Goal: Task Accomplishment & Management: Use online tool/utility

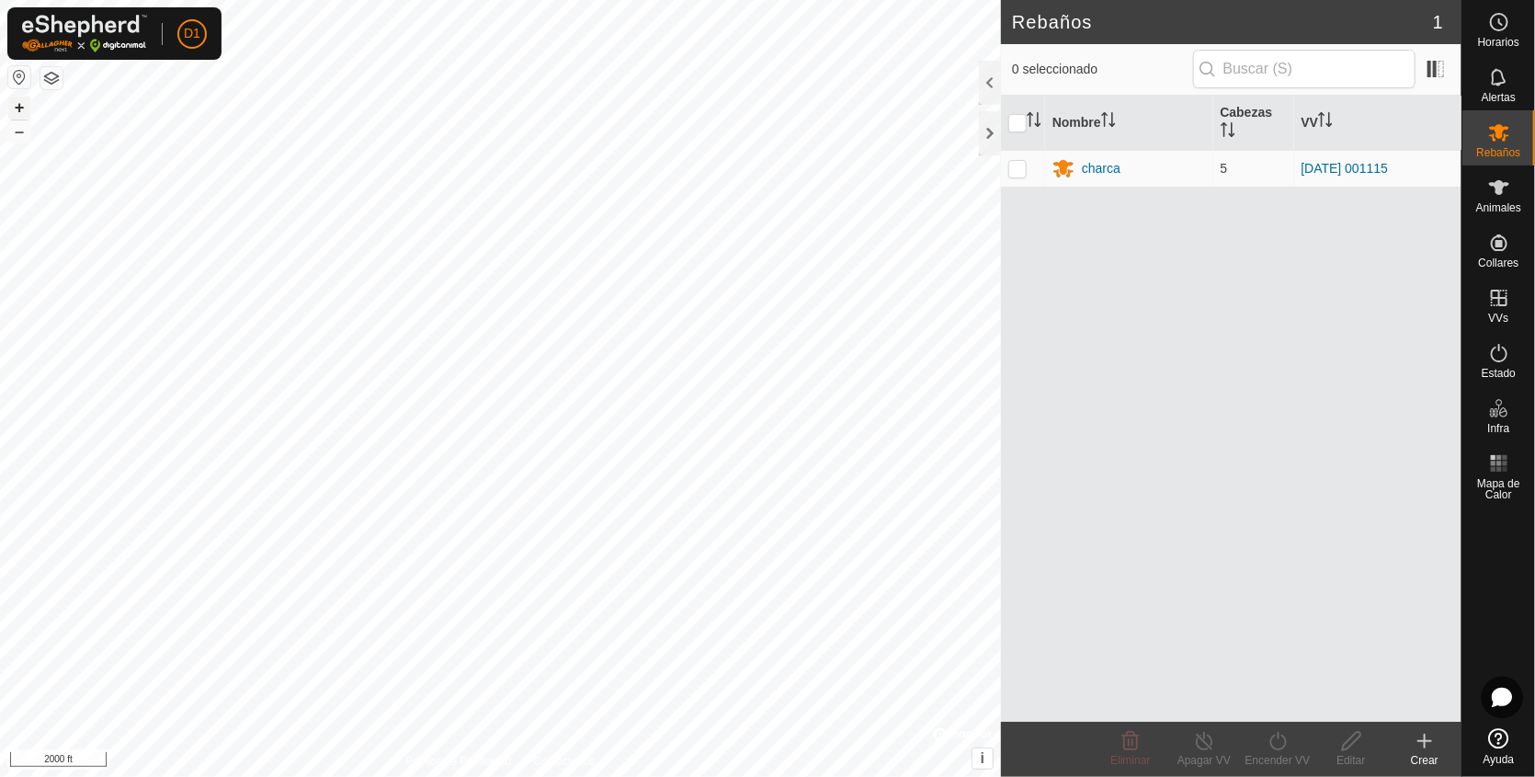
click at [17, 106] on button "+" at bounding box center [19, 108] width 22 height 22
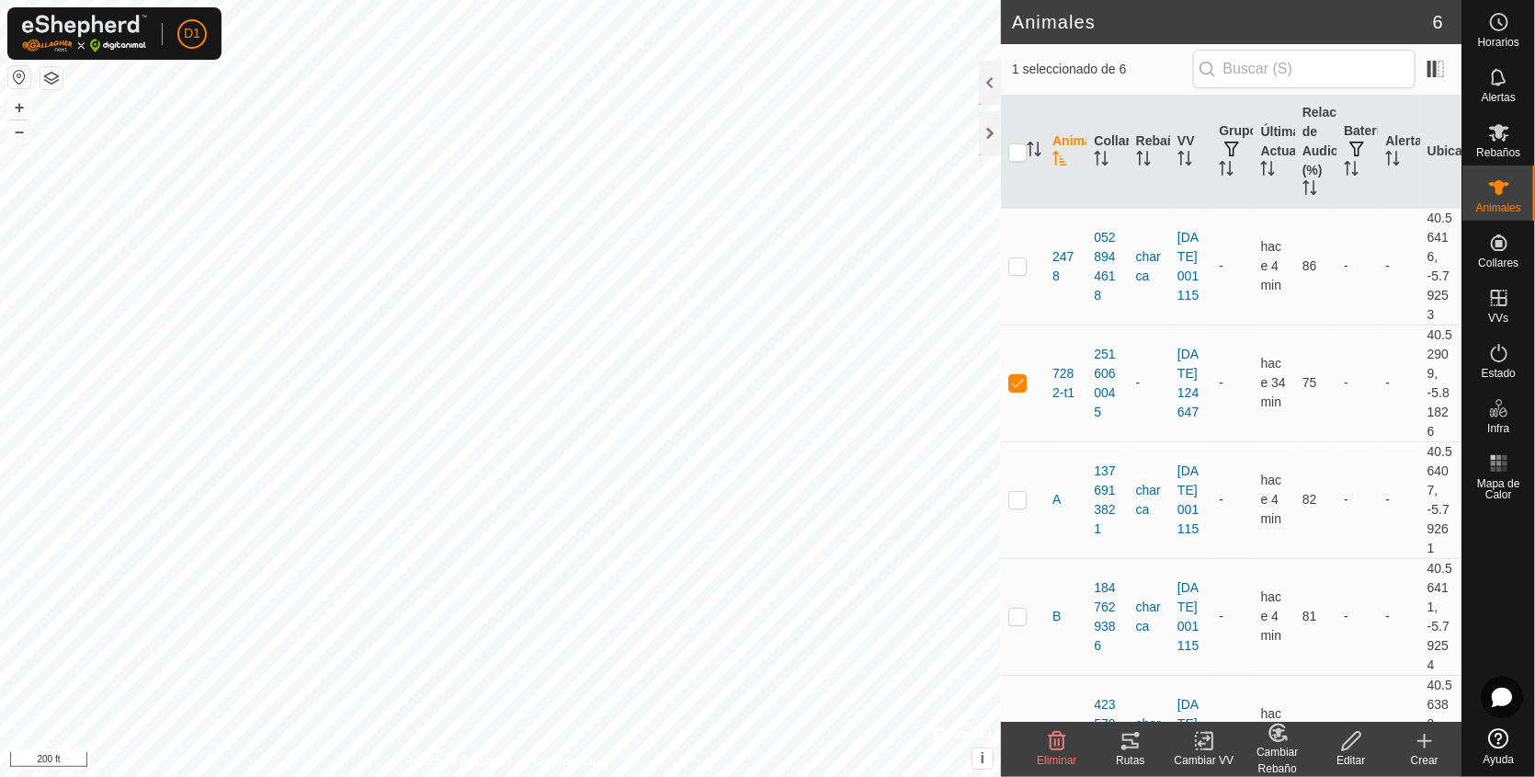
click at [1136, 748] on icon at bounding box center [1130, 741] width 22 height 22
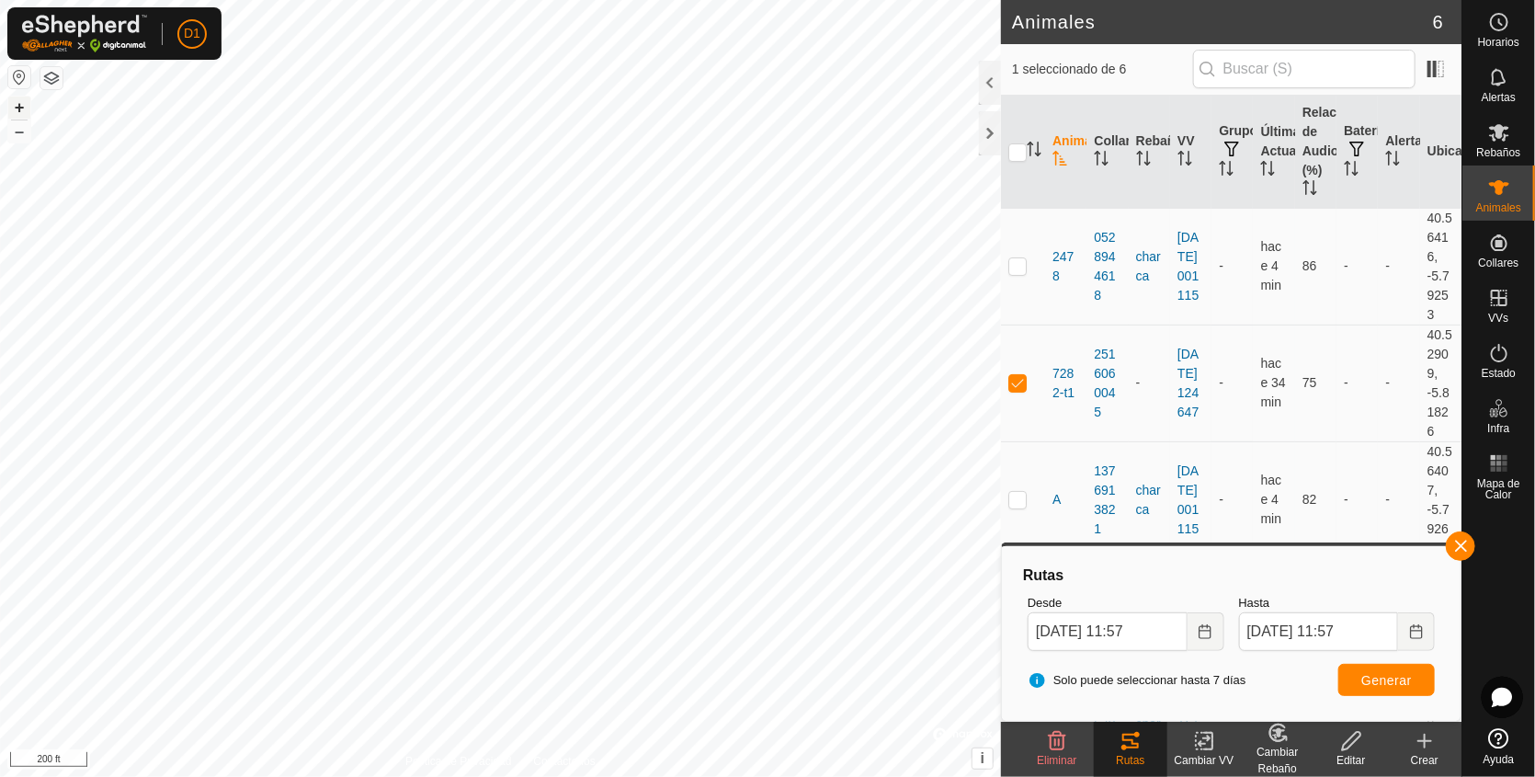
click at [22, 105] on button "+" at bounding box center [19, 108] width 22 height 22
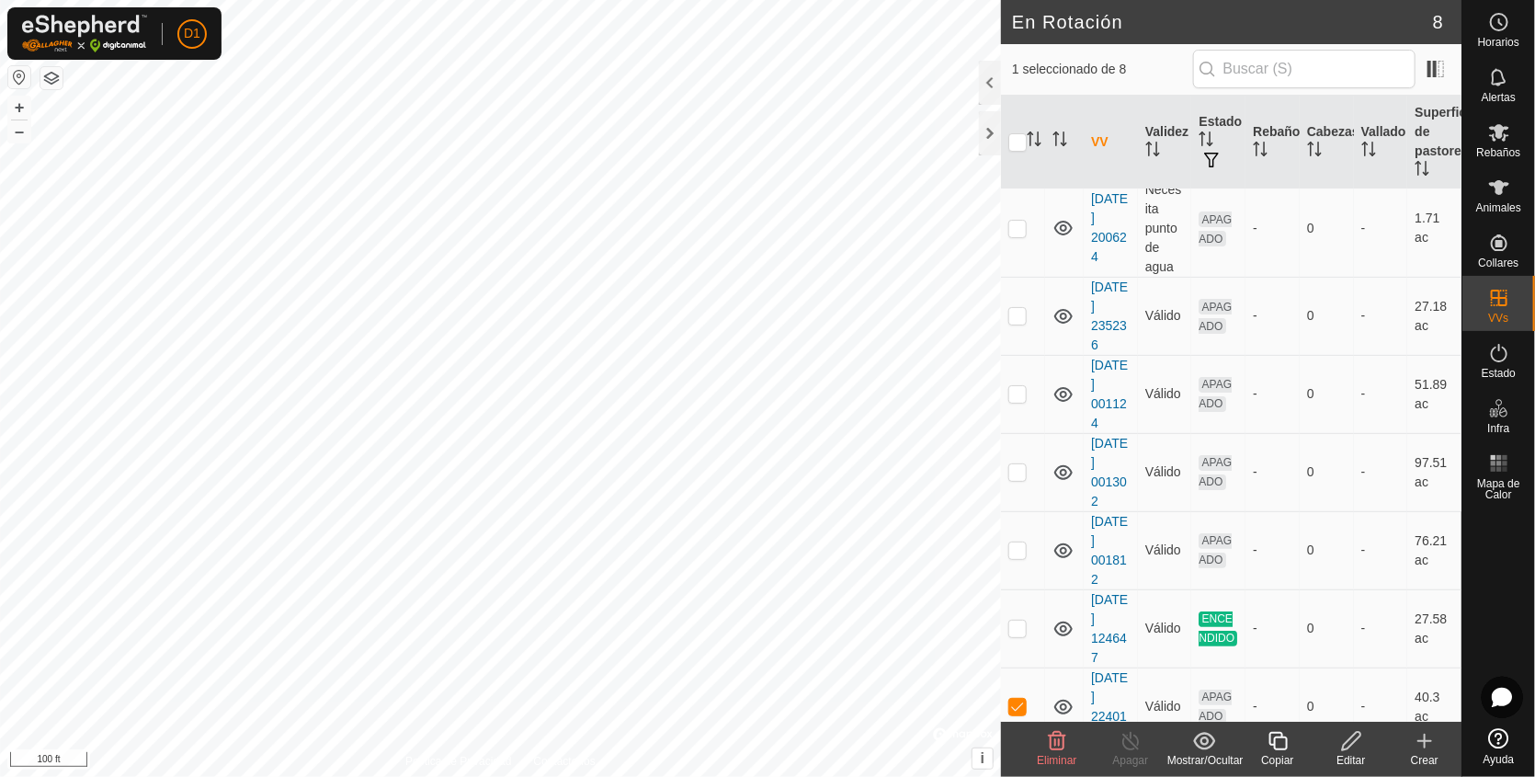
scroll to position [165, 0]
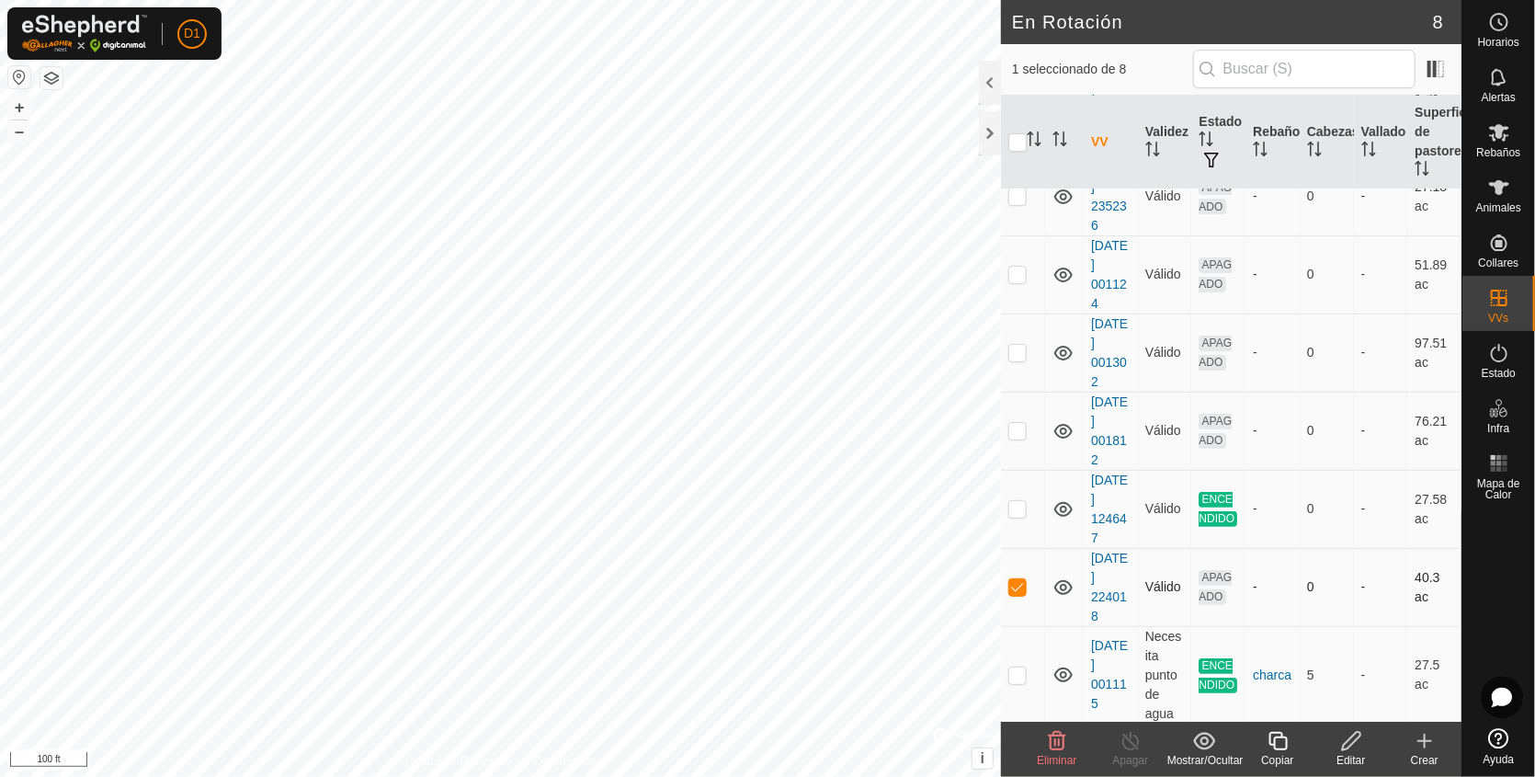
click at [1011, 579] on p-checkbox at bounding box center [1017, 586] width 18 height 15
checkbox input "false"
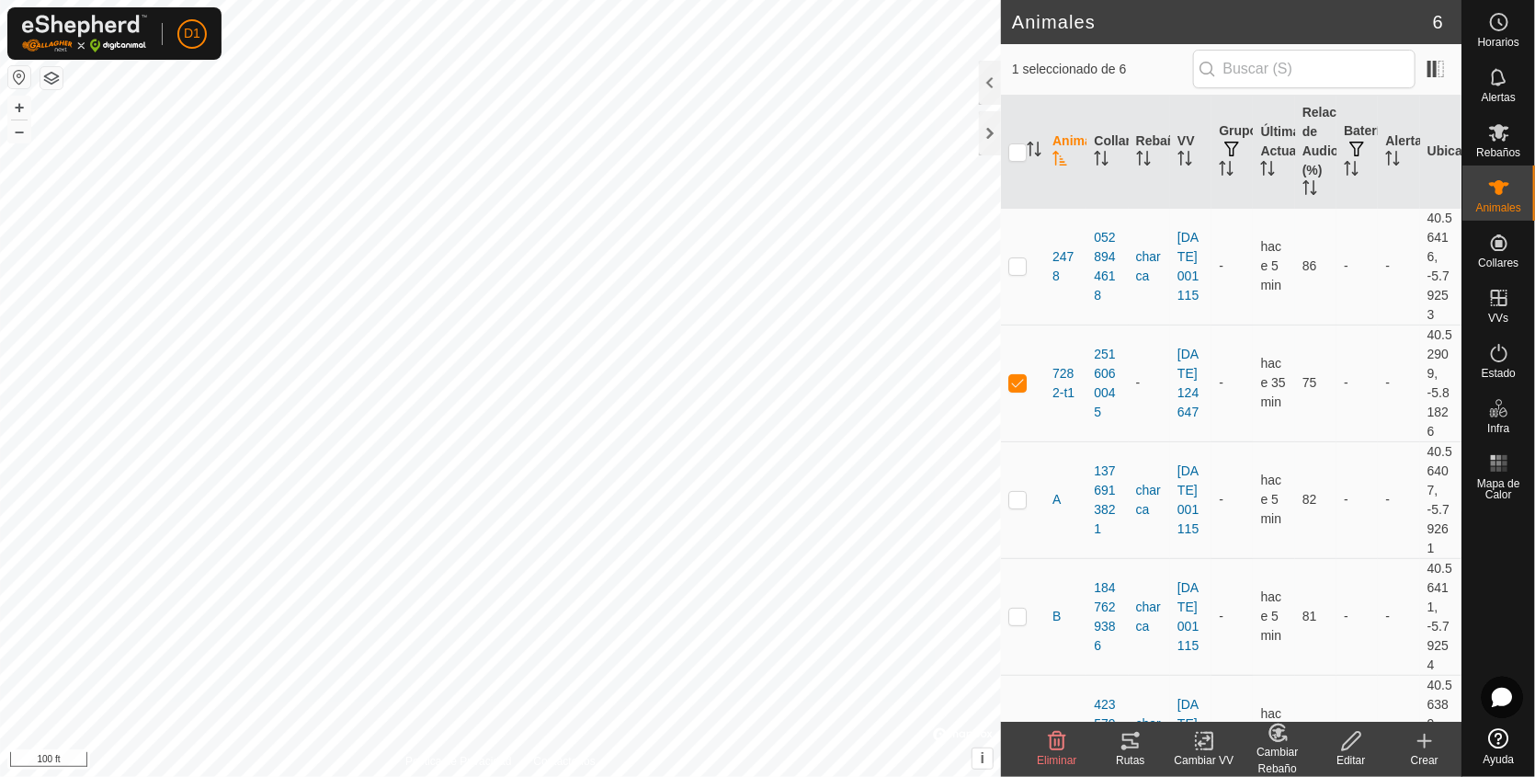
click at [1132, 743] on icon at bounding box center [1130, 740] width 17 height 15
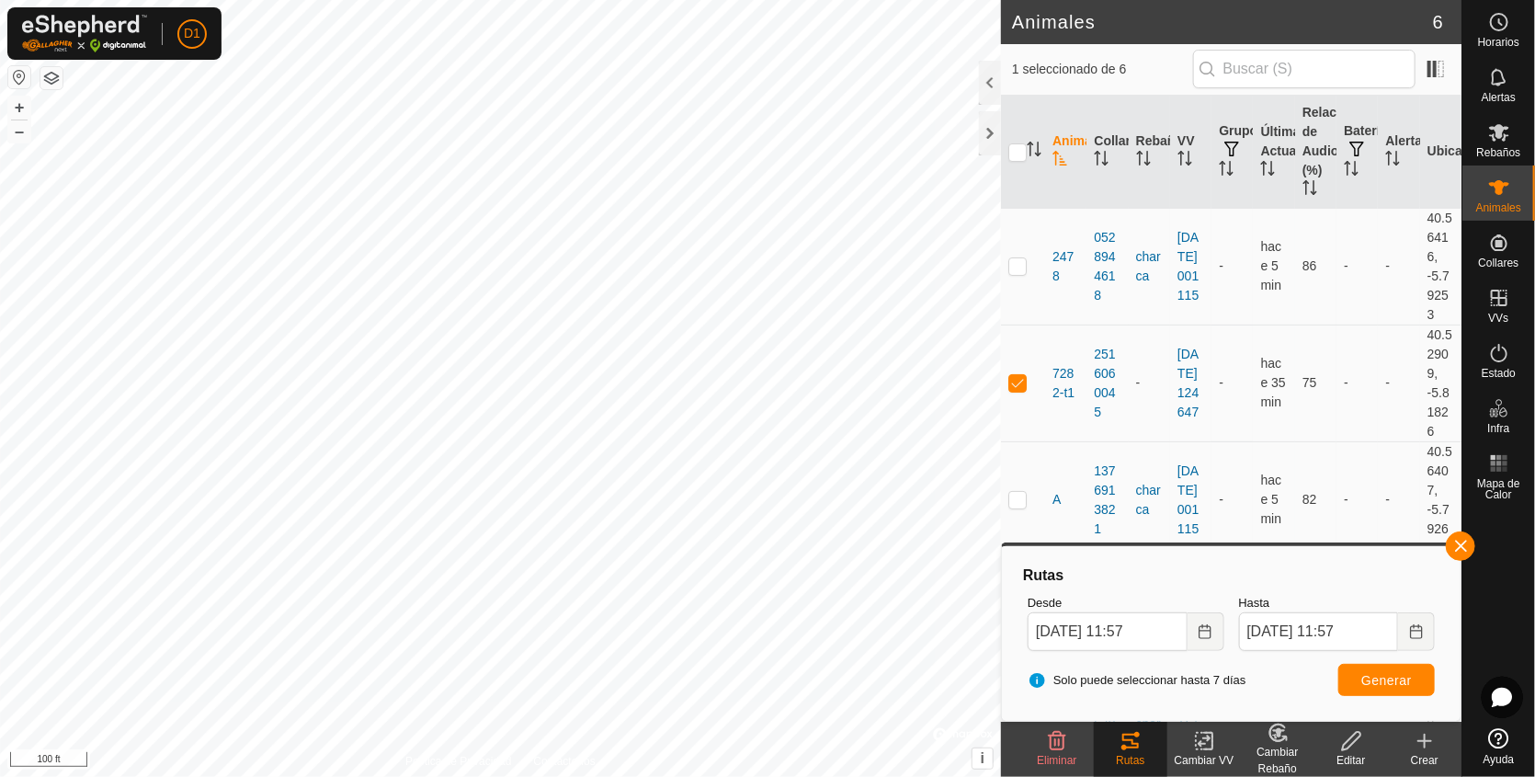
click at [19, 96] on div "+ –" at bounding box center [19, 120] width 24 height 48
click at [17, 104] on button "+" at bounding box center [19, 108] width 22 height 22
click at [21, 105] on button "+" at bounding box center [19, 108] width 22 height 22
click at [21, 130] on button "–" at bounding box center [19, 131] width 22 height 22
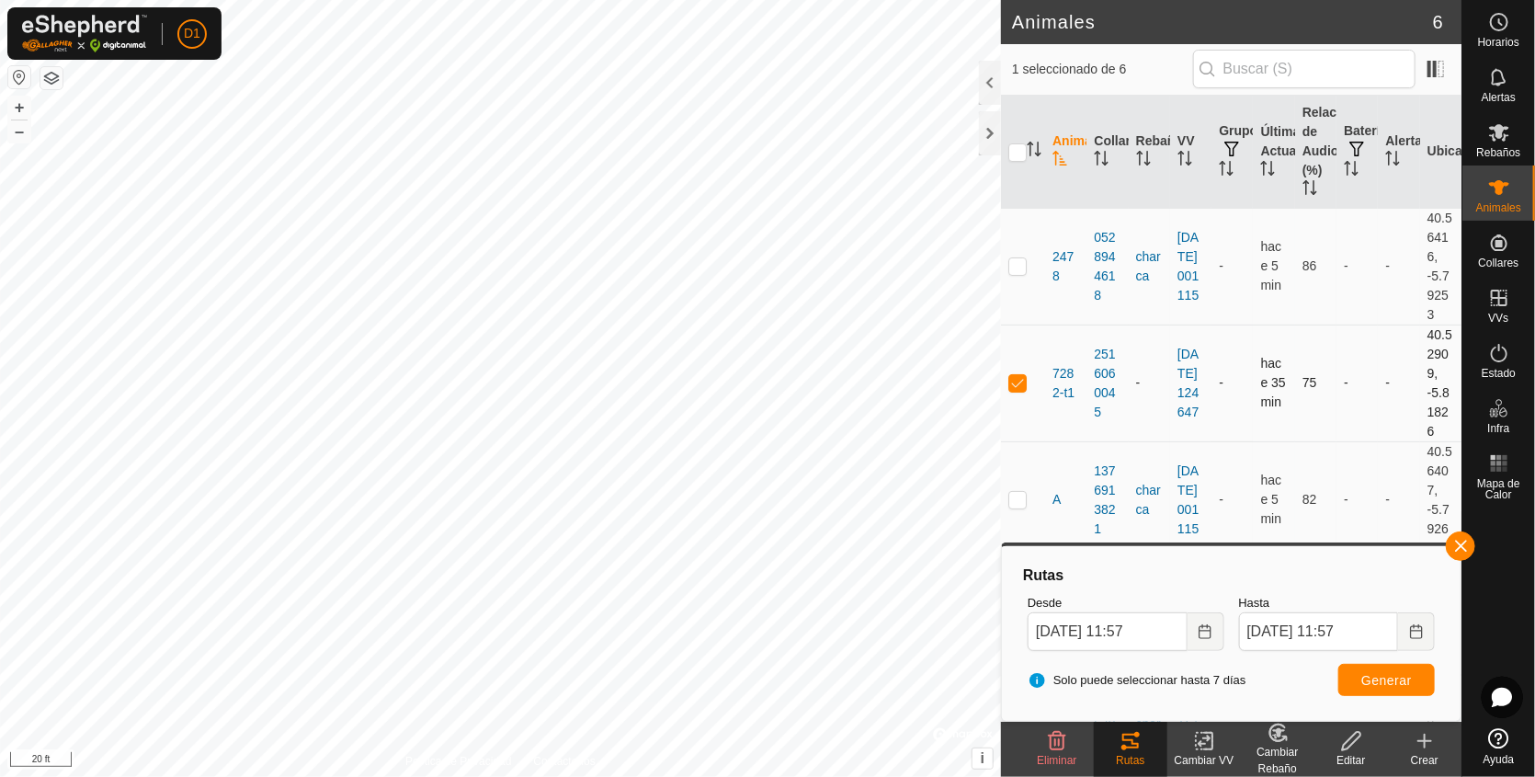
click at [1020, 381] on p-checkbox at bounding box center [1017, 382] width 18 height 15
checkbox input "false"
click at [0, 776] on html "D1 Horarios Alertas Rebaños Animales Collares VVs Estado Infra Mapa de Calor Ay…" at bounding box center [767, 388] width 1535 height 777
click at [410, 776] on html "D1 Horarios Alertas Rebaños Animales Collares VVs Estado Infra Mapa de Calor Ay…" at bounding box center [767, 388] width 1535 height 777
click at [23, 106] on button "+" at bounding box center [19, 108] width 22 height 22
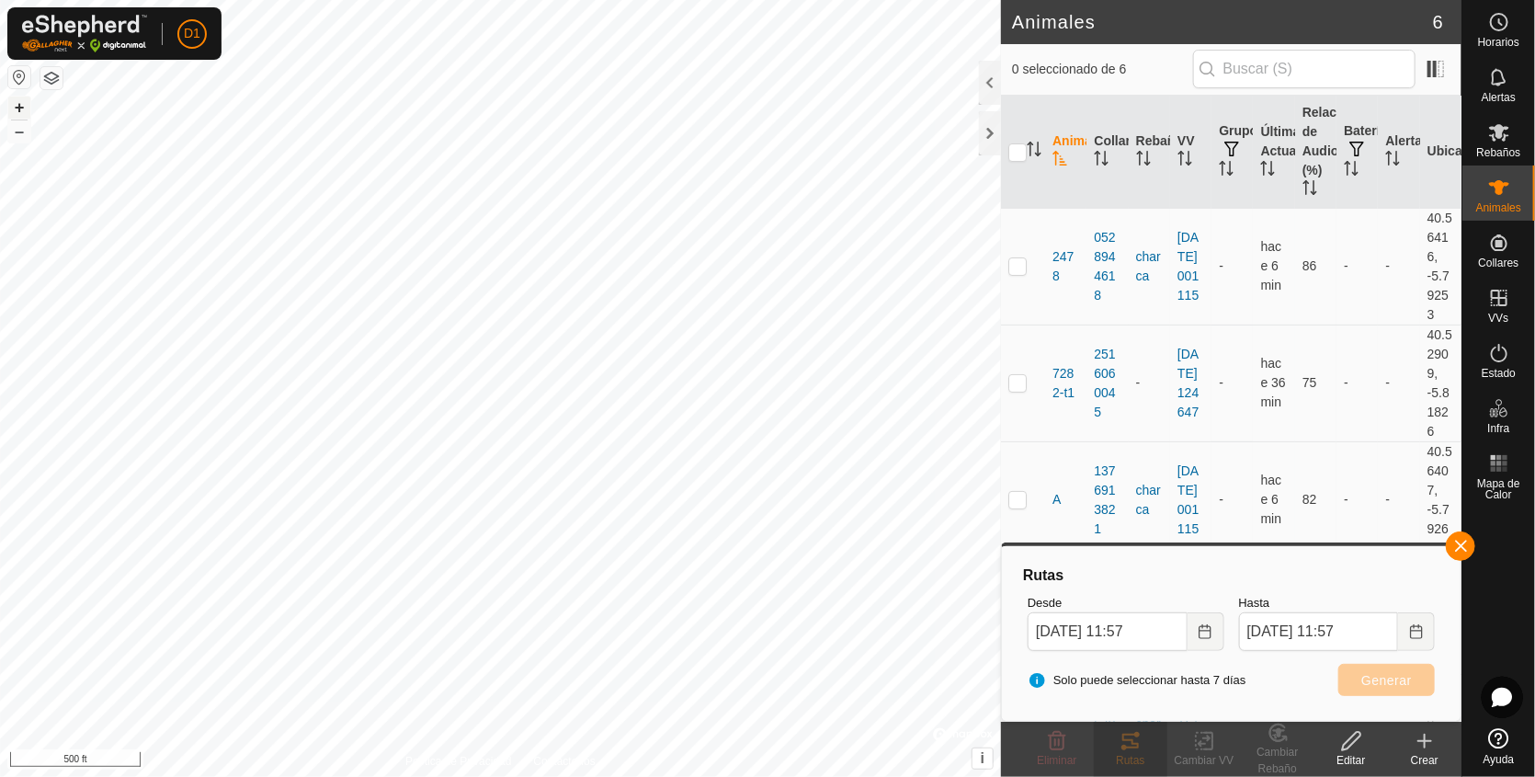
click at [23, 106] on button "+" at bounding box center [19, 108] width 22 height 22
checkbox input "true"
click at [1388, 685] on span "Generar" at bounding box center [1386, 680] width 51 height 15
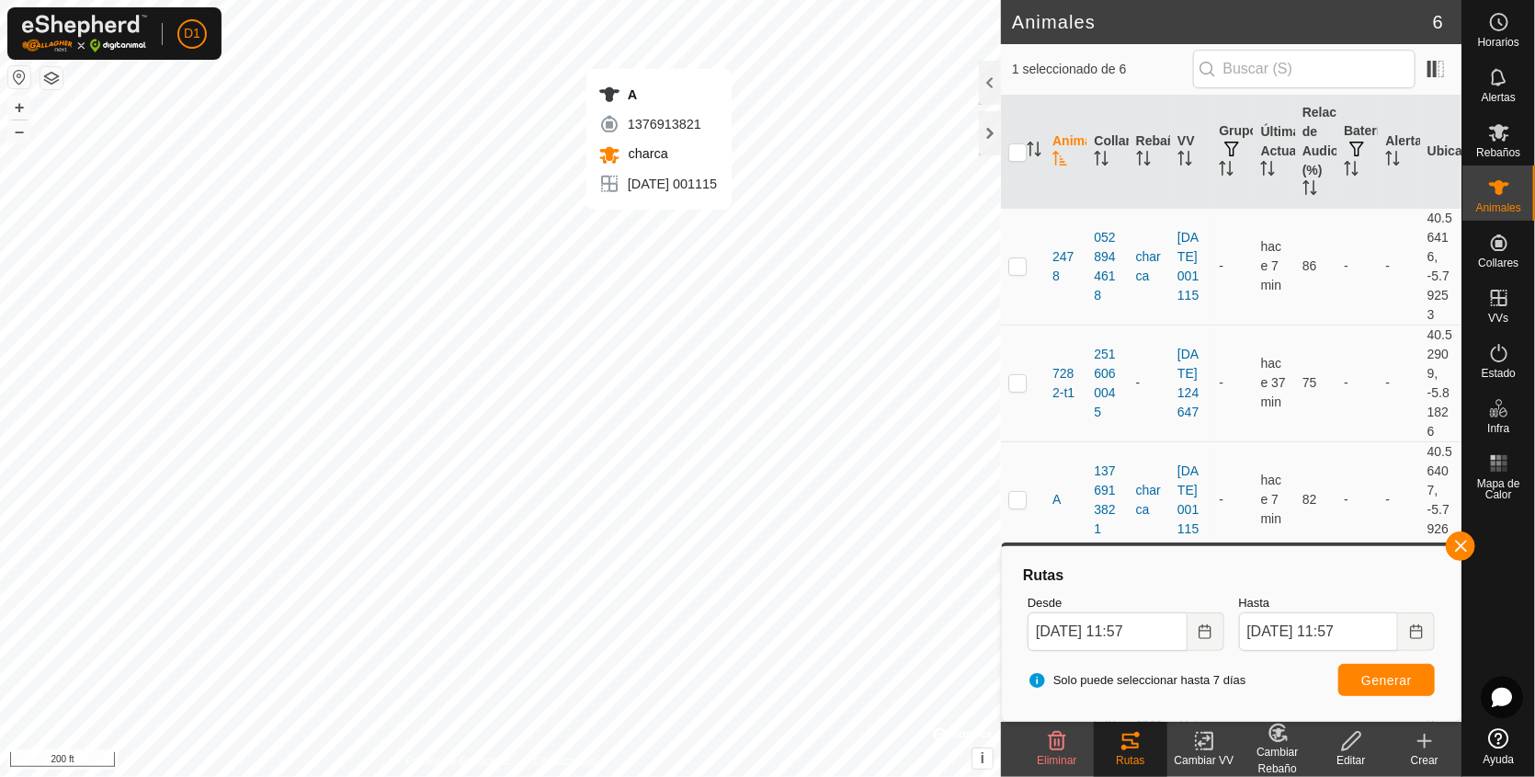
checkbox input "true"
checkbox input "false"
click at [1391, 688] on button "Generar" at bounding box center [1386, 680] width 97 height 32
checkbox input "false"
checkbox input "true"
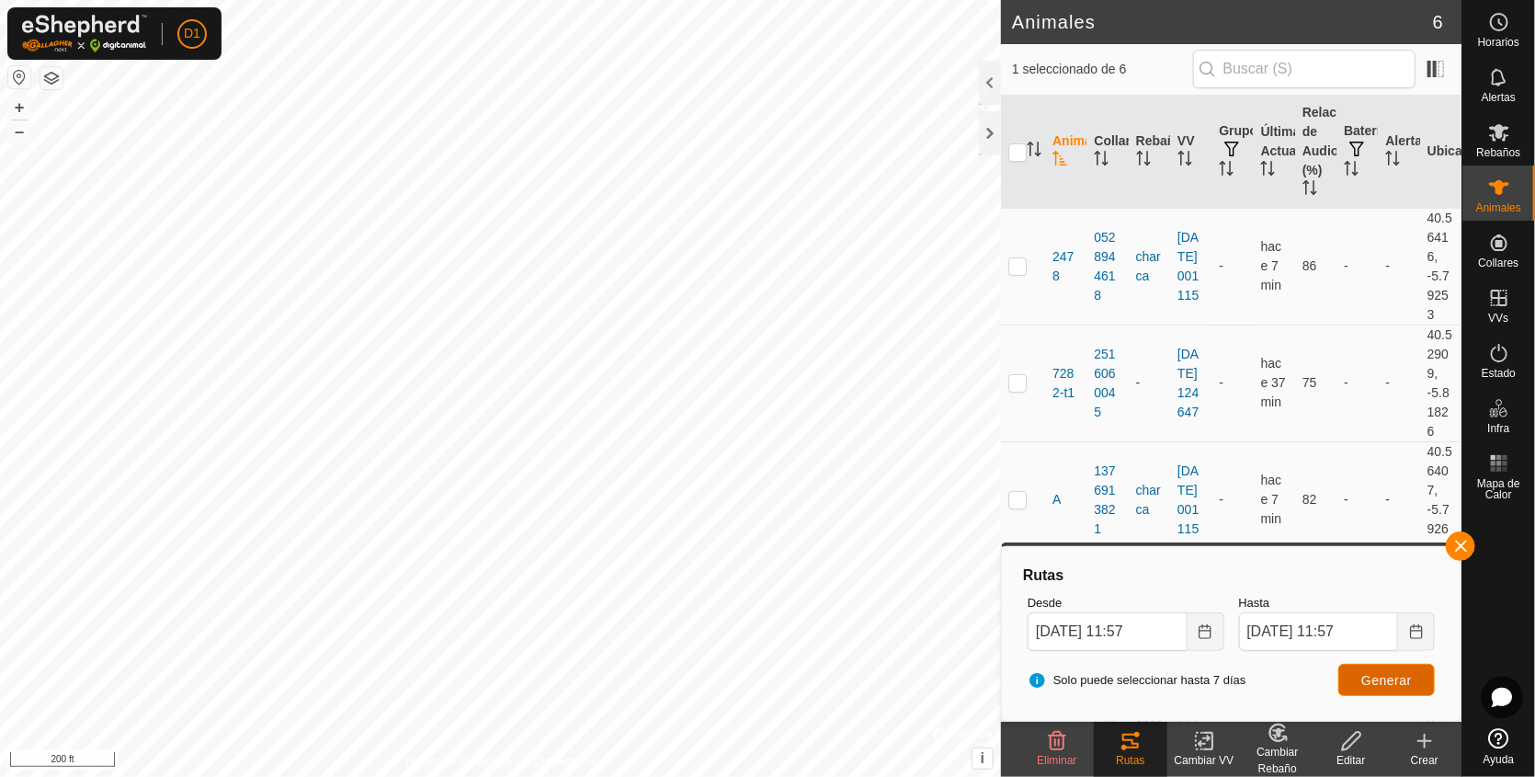
click at [1389, 681] on span "Generar" at bounding box center [1386, 680] width 51 height 15
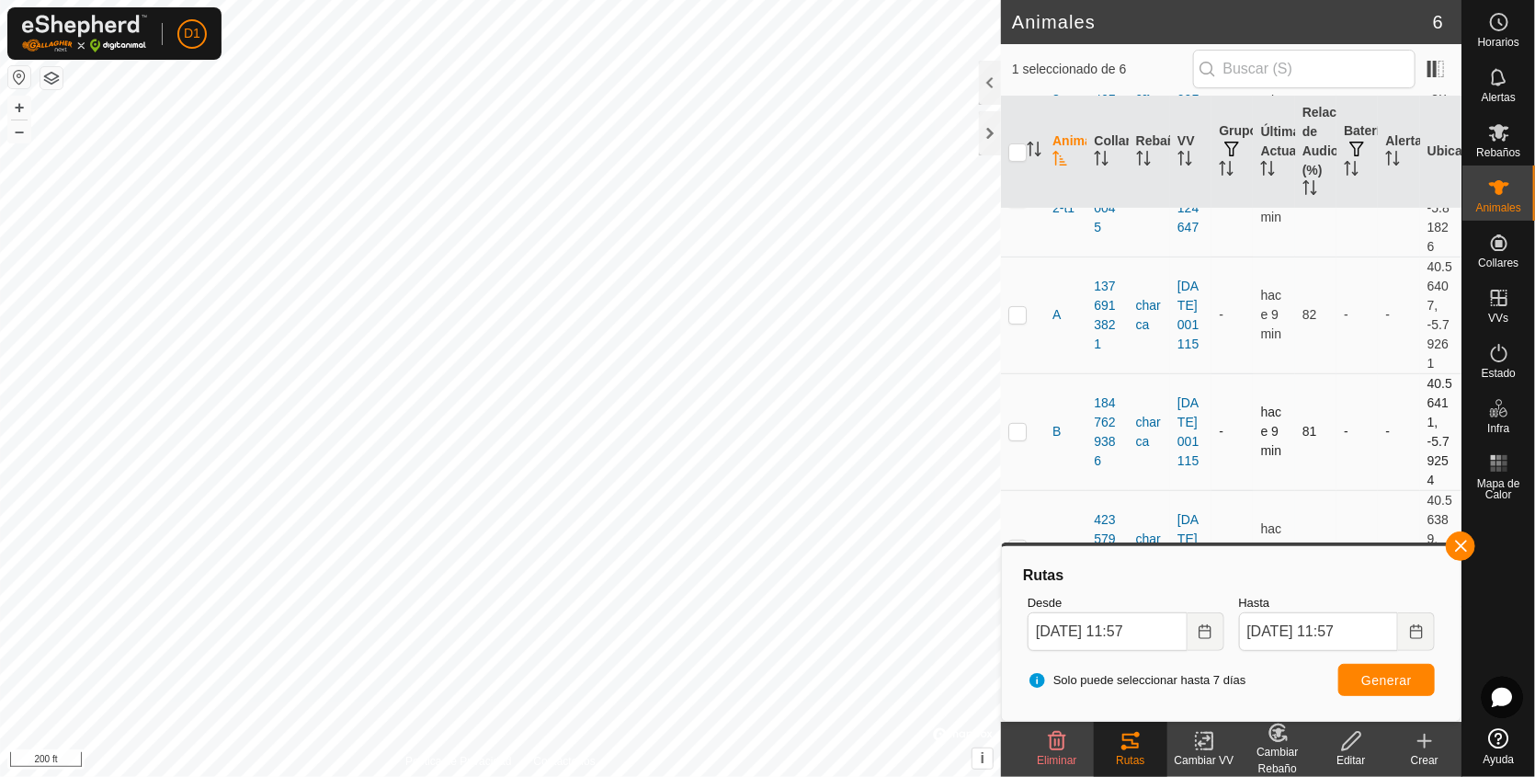
click at [1013, 426] on p-checkbox at bounding box center [1017, 431] width 18 height 15
checkbox input "true"
click at [1380, 686] on span "Generar" at bounding box center [1386, 680] width 51 height 15
click at [1460, 546] on button "button" at bounding box center [1460, 545] width 29 height 29
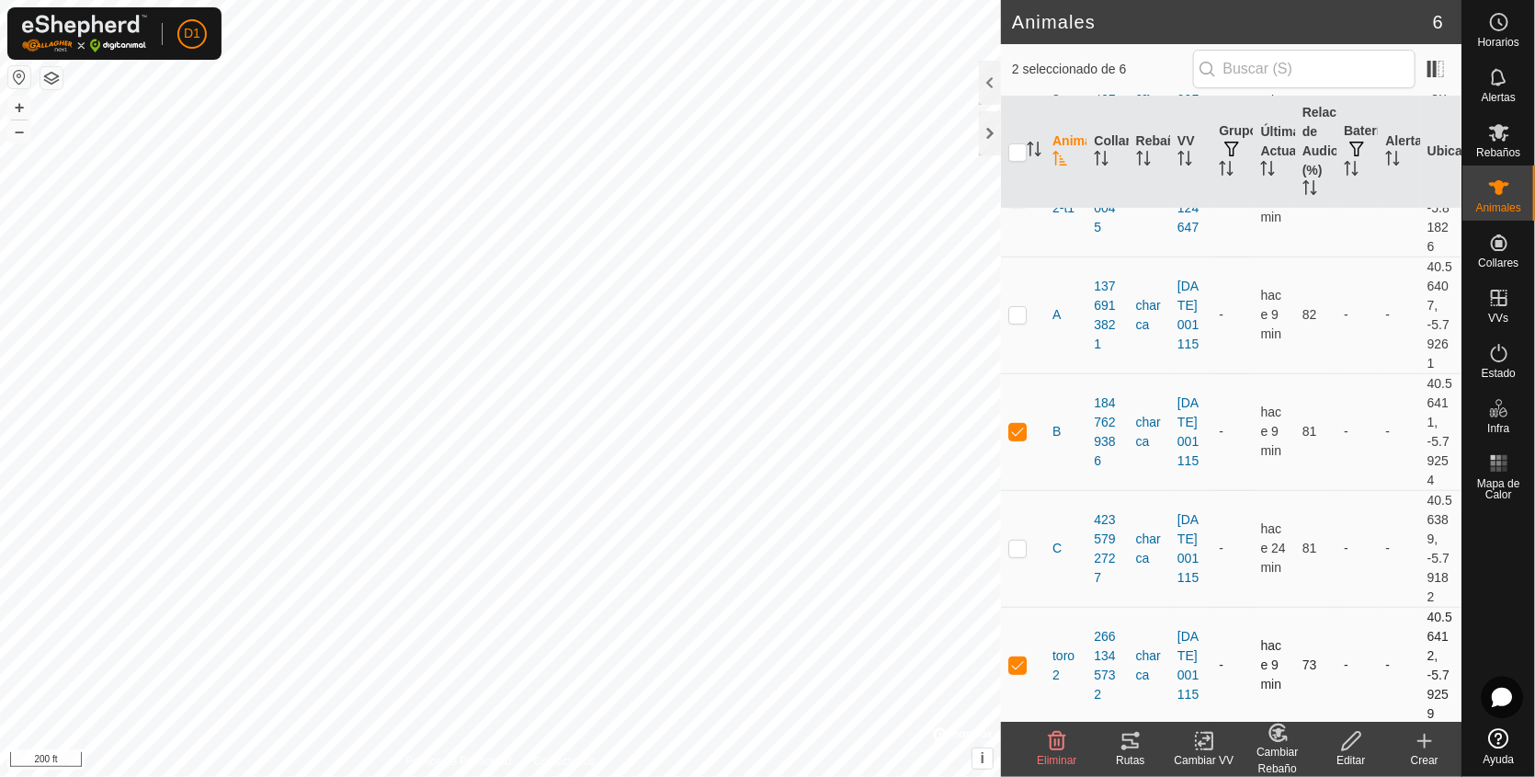
click at [1014, 659] on p-checkbox at bounding box center [1017, 664] width 18 height 15
checkbox input "false"
click at [1122, 742] on icon at bounding box center [1130, 741] width 22 height 22
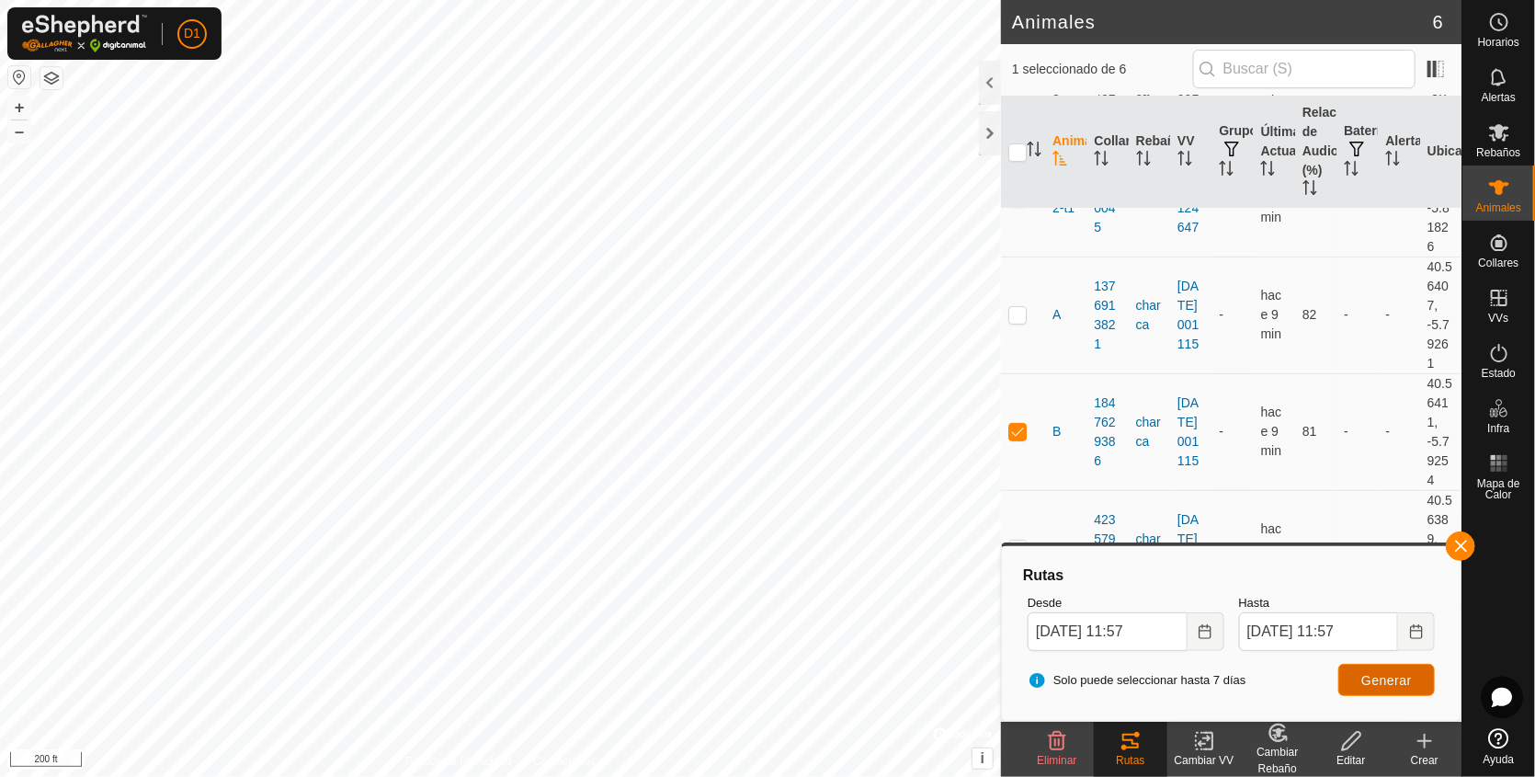
click at [1381, 682] on span "Generar" at bounding box center [1386, 680] width 51 height 15
click at [1465, 540] on button "button" at bounding box center [1460, 545] width 29 height 29
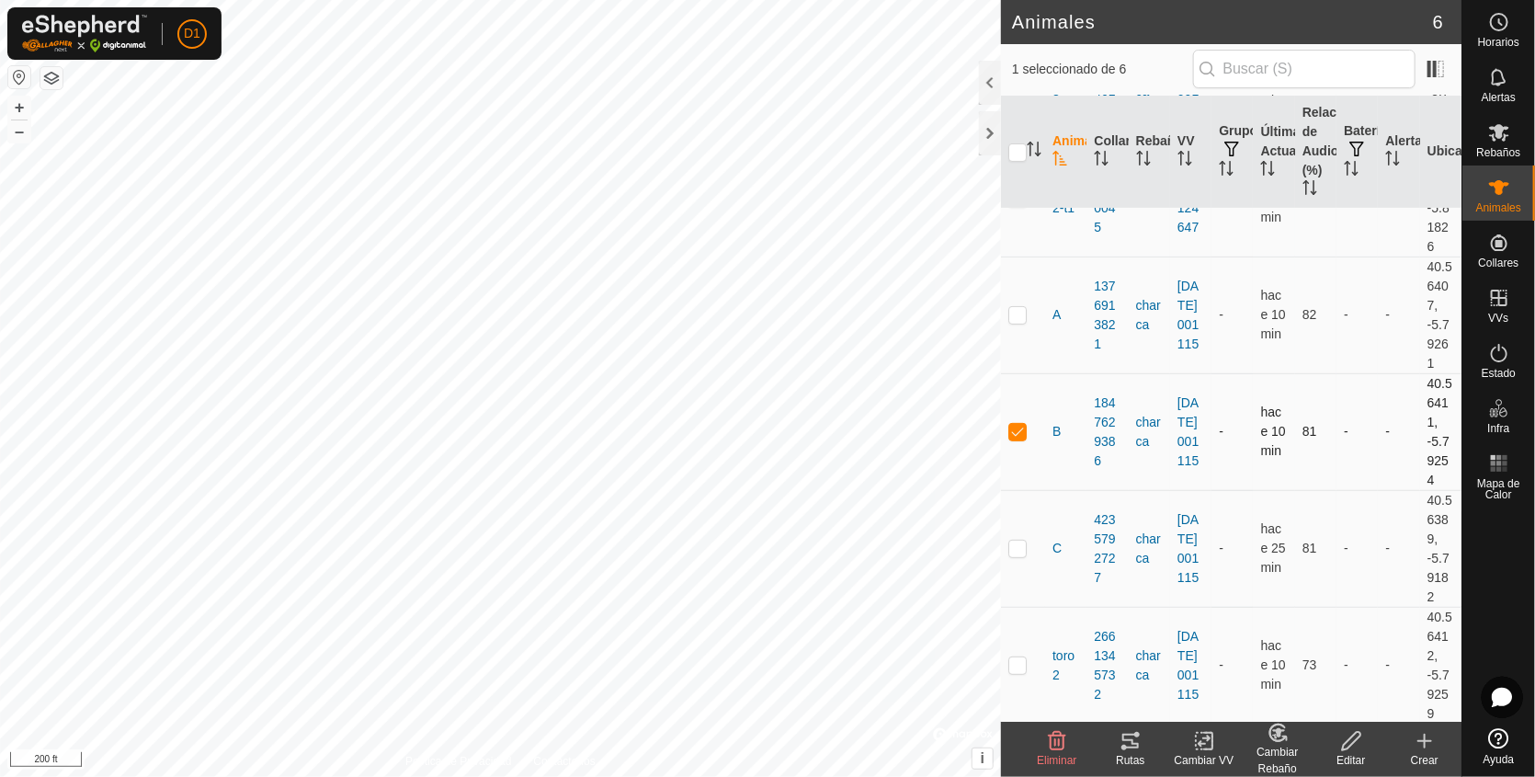
click at [1023, 420] on td at bounding box center [1023, 431] width 44 height 117
checkbox input "false"
click at [1011, 547] on p-checkbox at bounding box center [1017, 547] width 18 height 15
click at [1140, 744] on icon at bounding box center [1130, 741] width 22 height 22
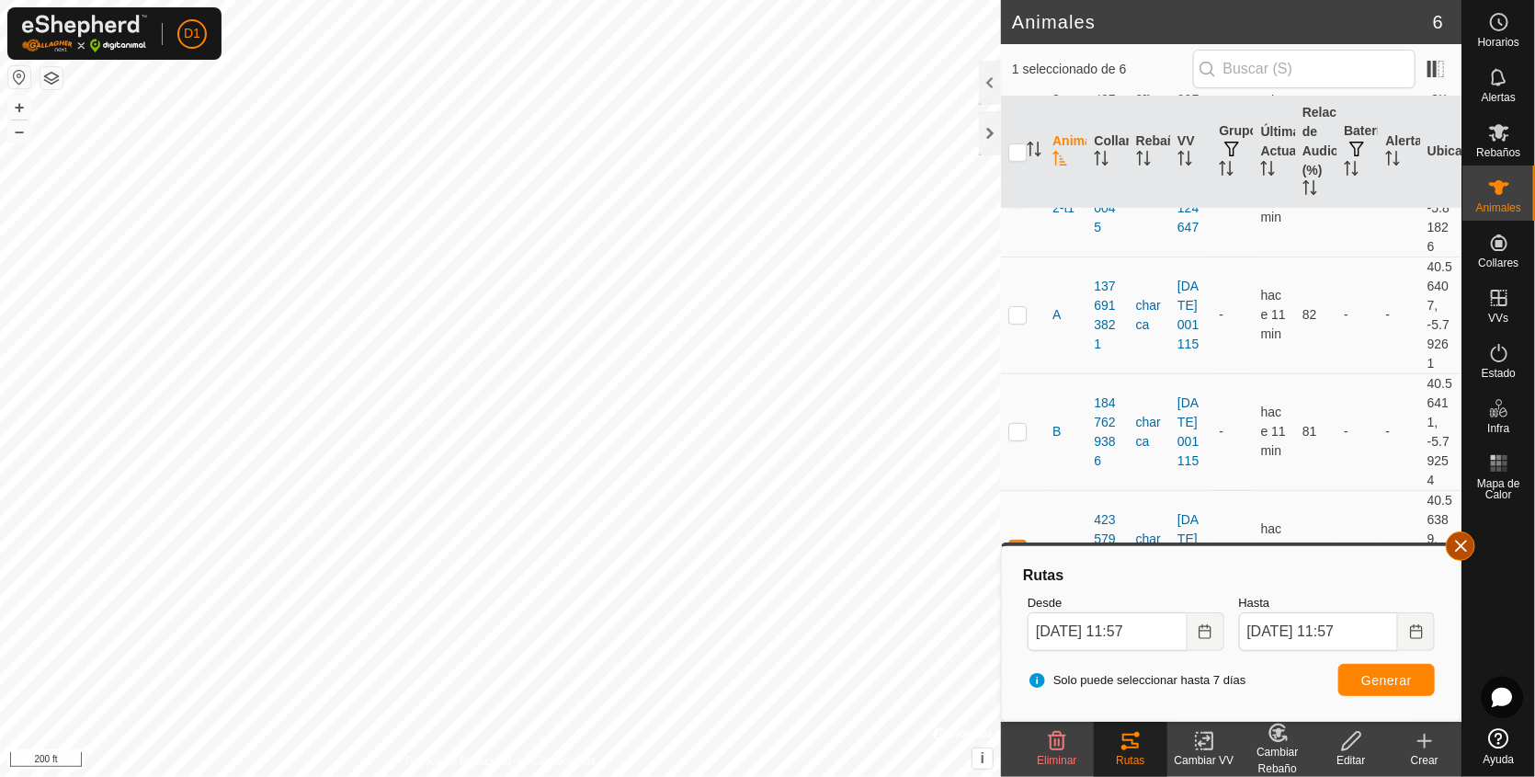
click at [1461, 550] on button "button" at bounding box center [1460, 545] width 29 height 29
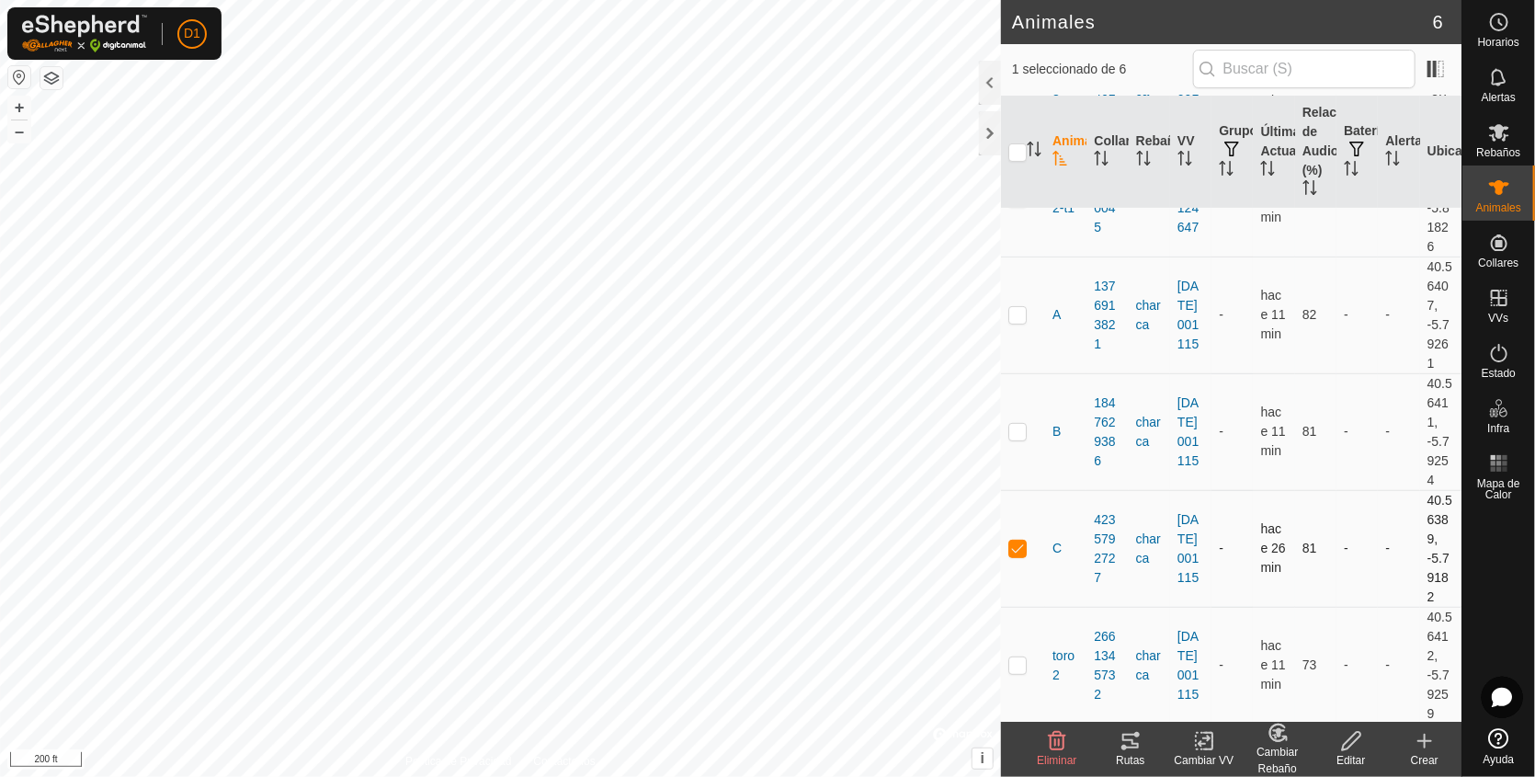
click at [1019, 550] on p-checkbox at bounding box center [1017, 547] width 18 height 15
checkbox input "false"
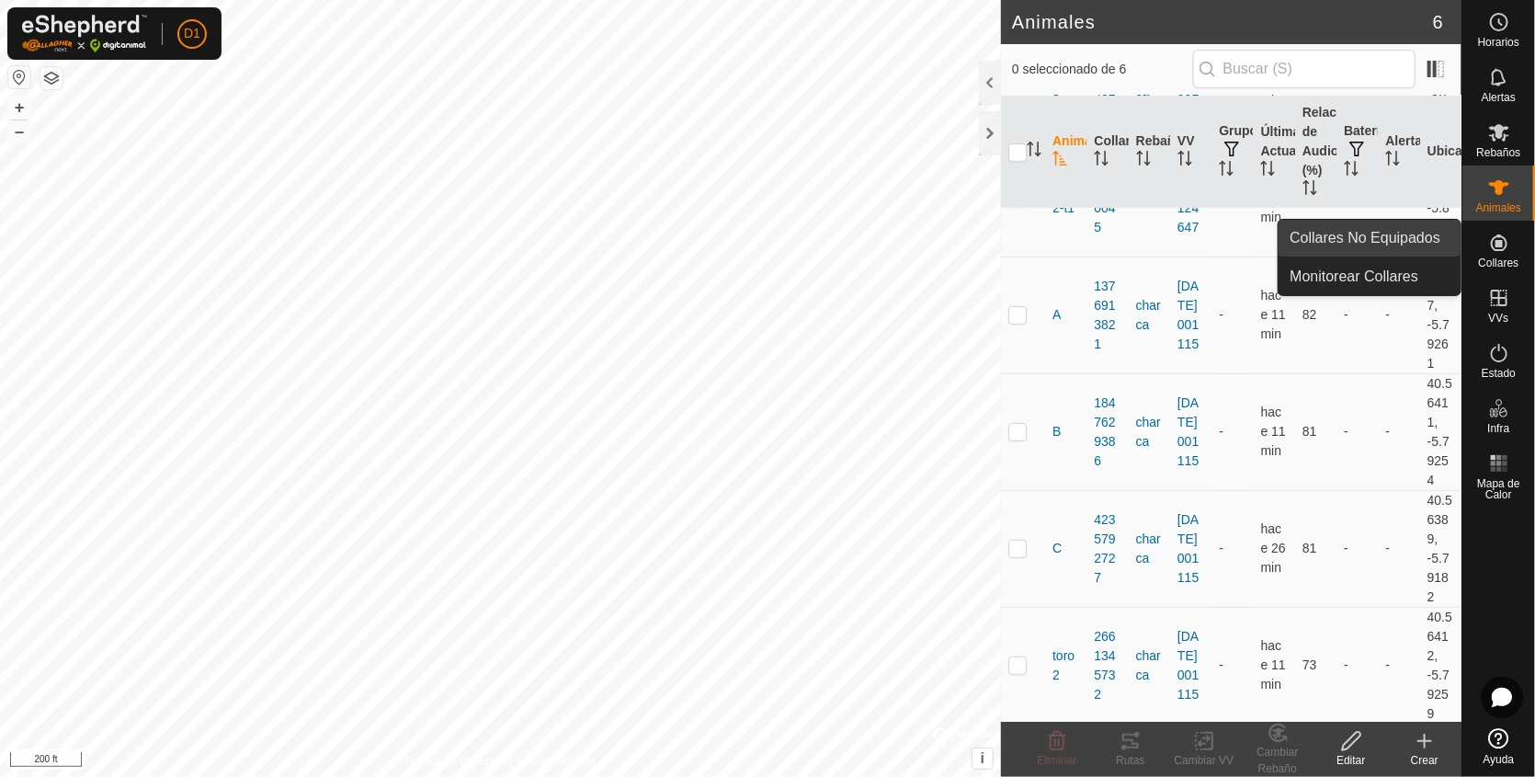
click at [1365, 234] on link "Collares No Equipados" at bounding box center [1369, 238] width 182 height 37
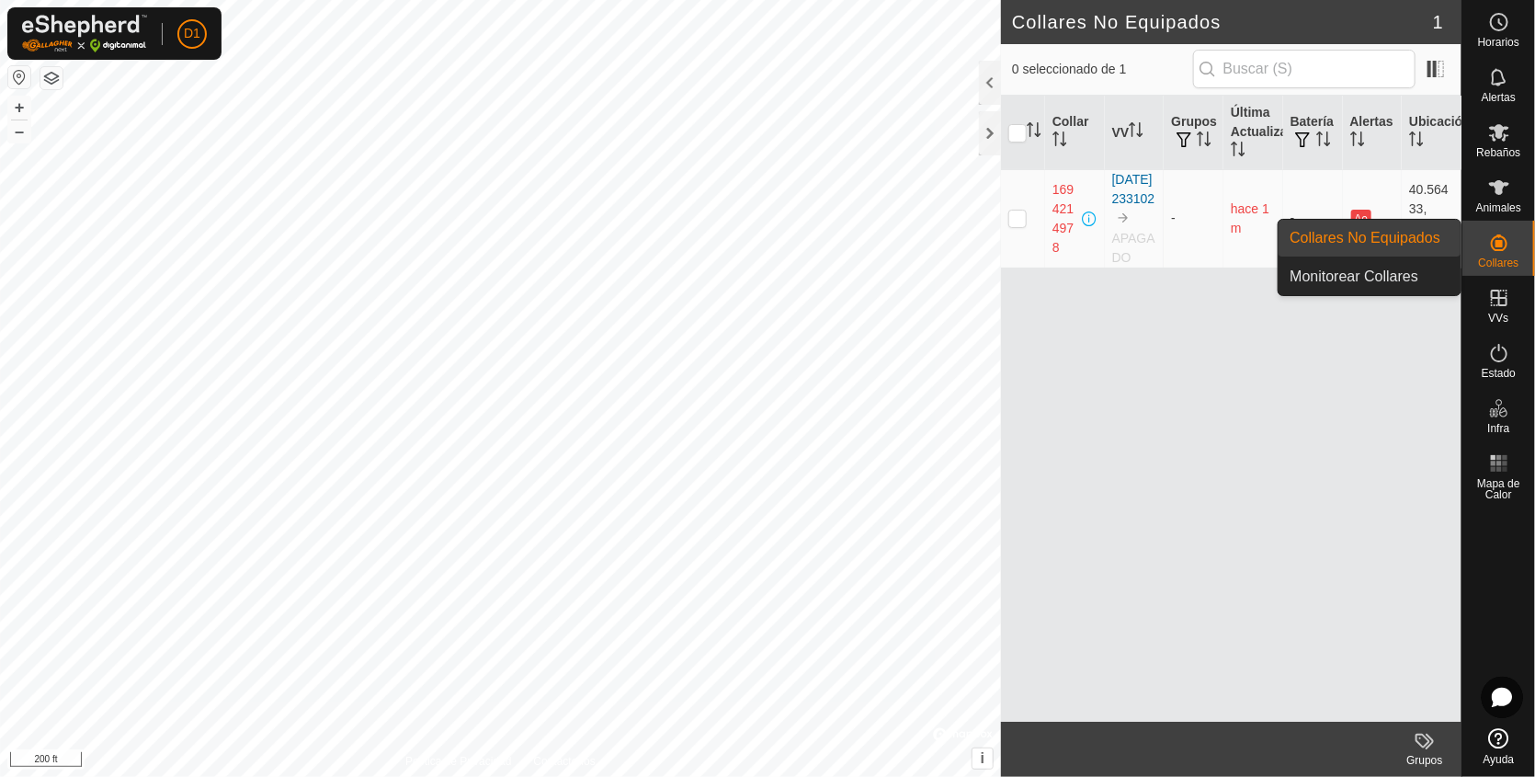
click at [1365, 234] on link "Collares No Equipados" at bounding box center [1369, 238] width 182 height 37
click at [1384, 267] on link "Monitorear Collares" at bounding box center [1369, 276] width 182 height 37
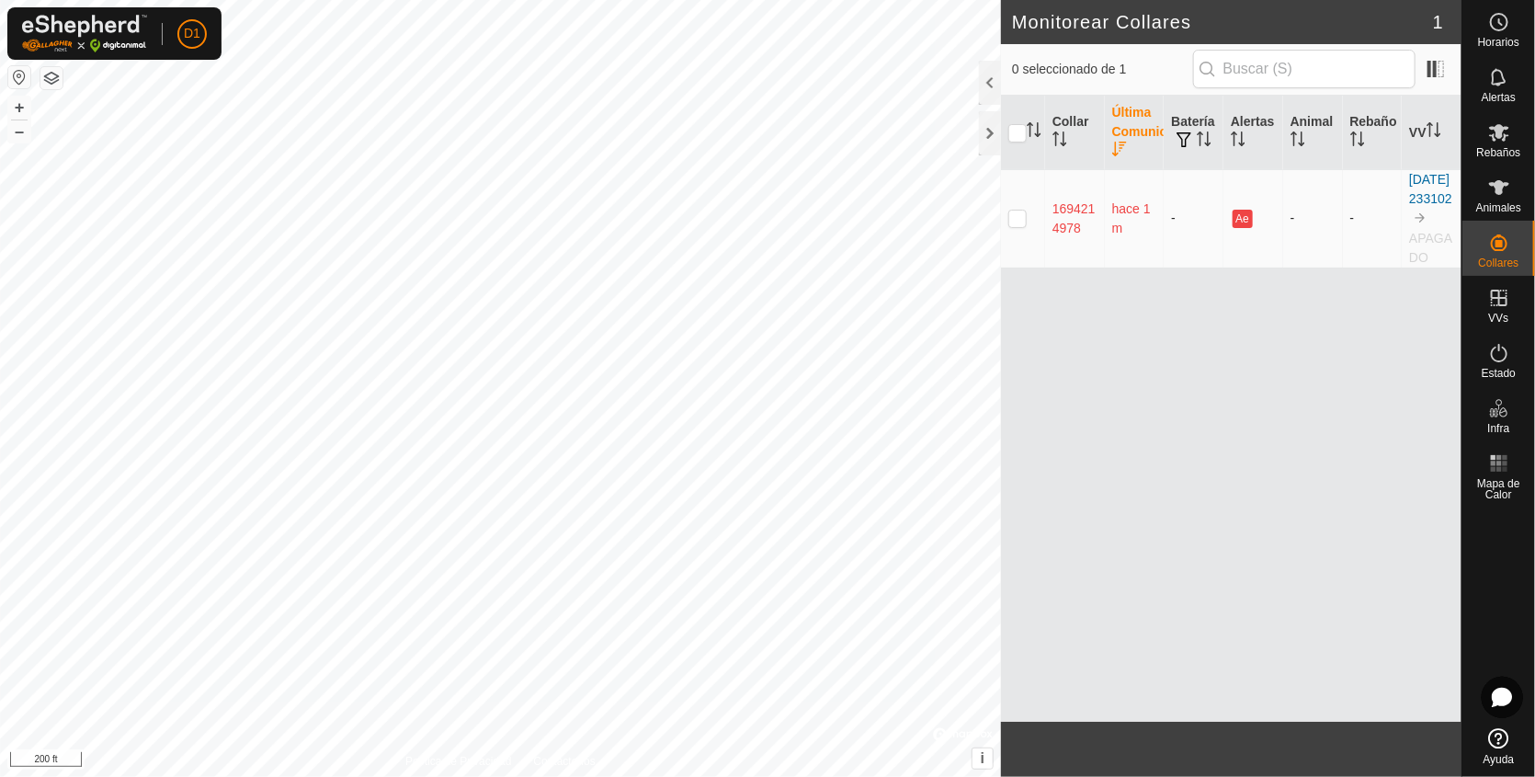
click at [1017, 222] on p-checkbox at bounding box center [1017, 217] width 18 height 15
checkbox input "true"
click at [1062, 227] on div "1694214978" at bounding box center [1074, 218] width 45 height 39
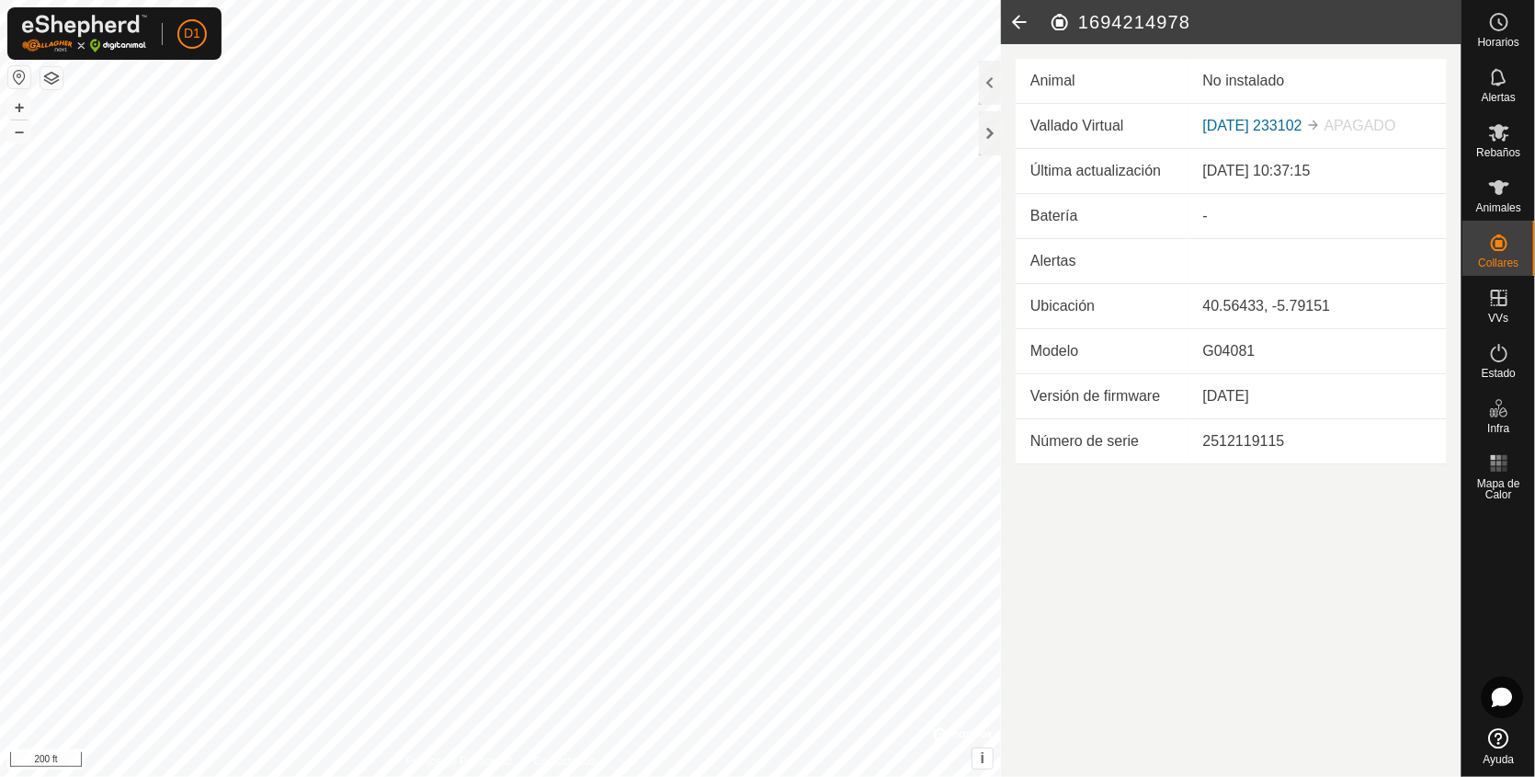
click at [1048, 86] on td "Animal" at bounding box center [1102, 81] width 173 height 45
click at [1221, 509] on article "1694214978 Animal No instalado Vallado Virtual [DATE] 233102 APAGADO Última act…" at bounding box center [1231, 388] width 460 height 777
click at [986, 82] on div at bounding box center [990, 83] width 22 height 44
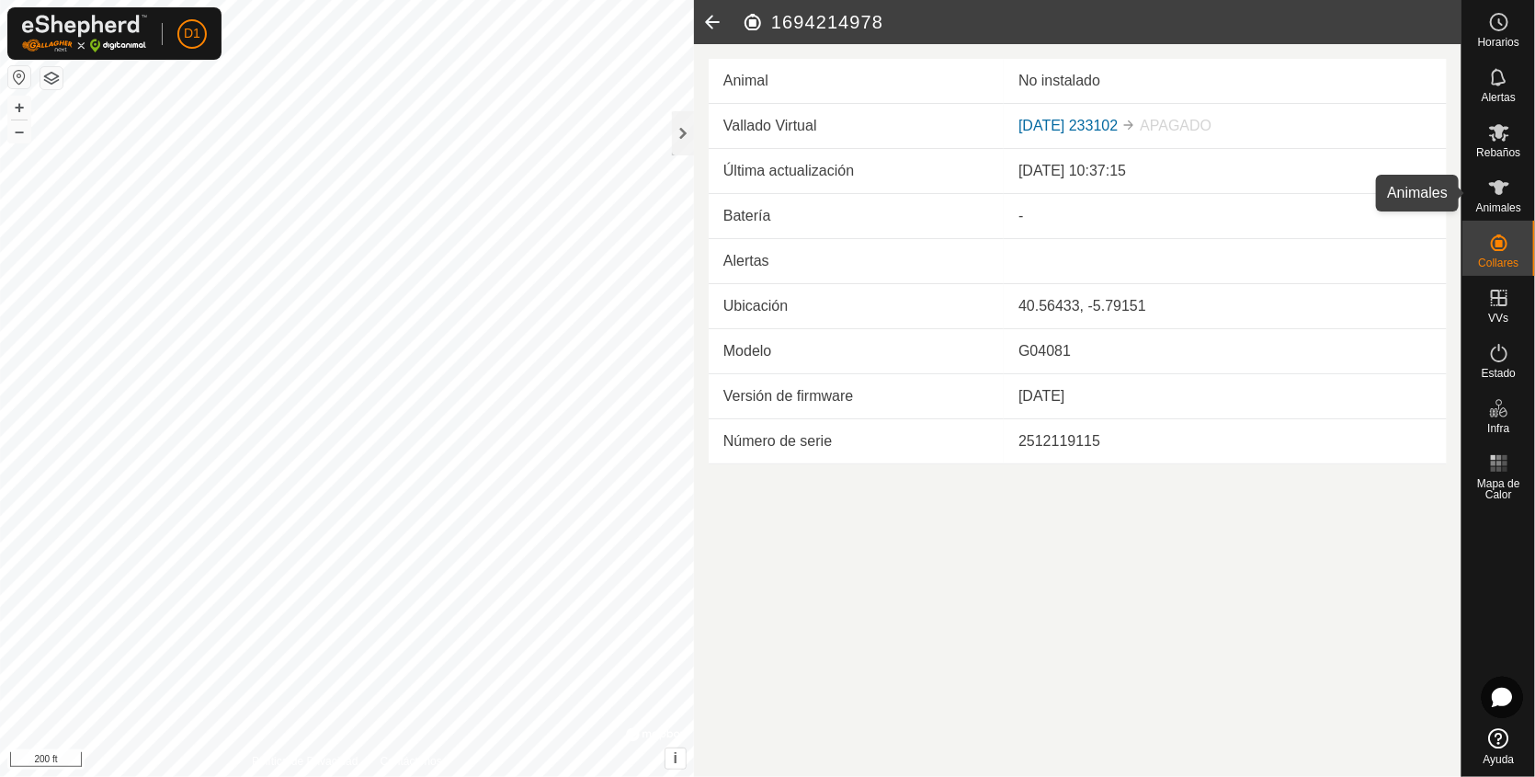
click at [1492, 202] on span "Animales" at bounding box center [1498, 207] width 45 height 11
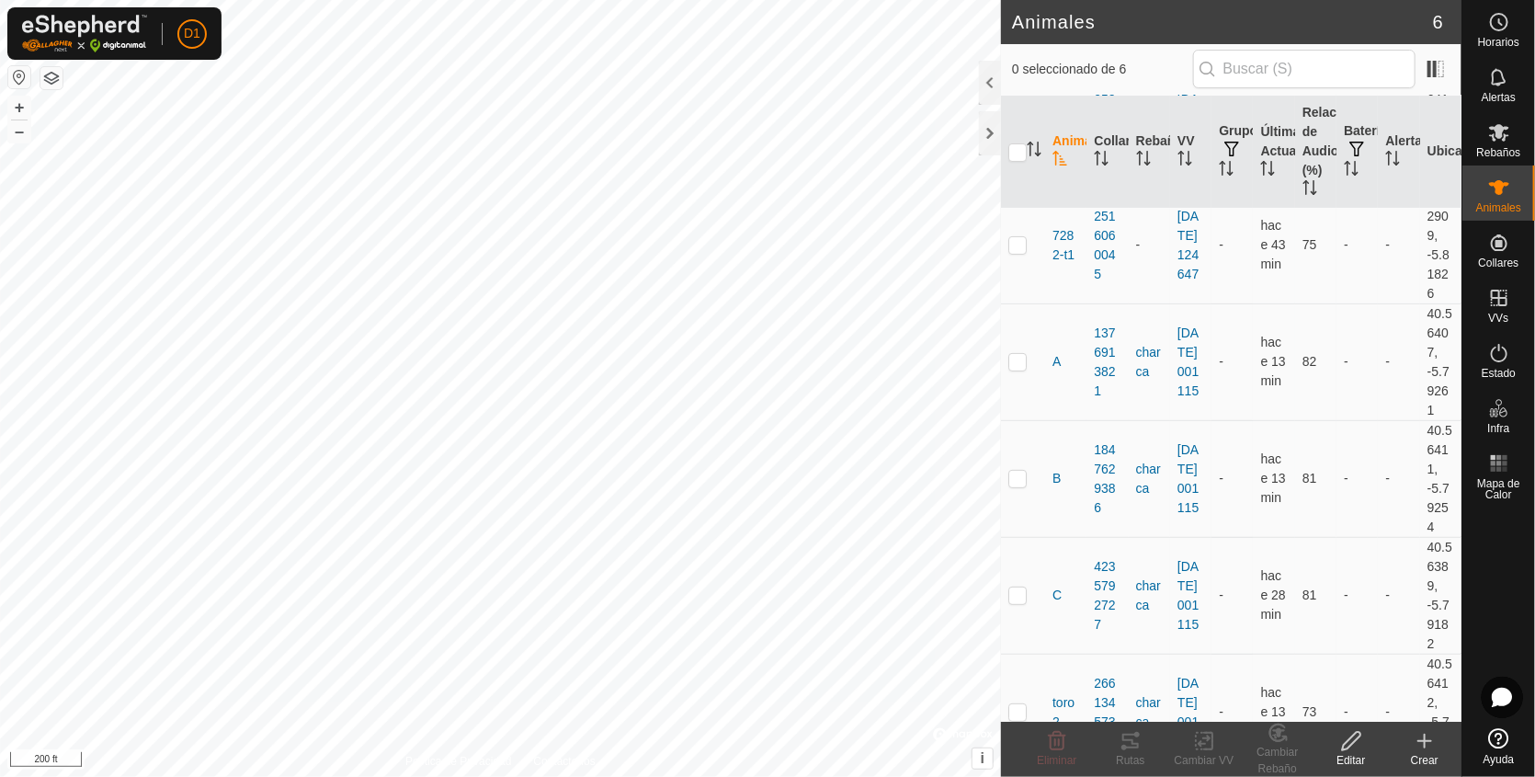
scroll to position [185, 0]
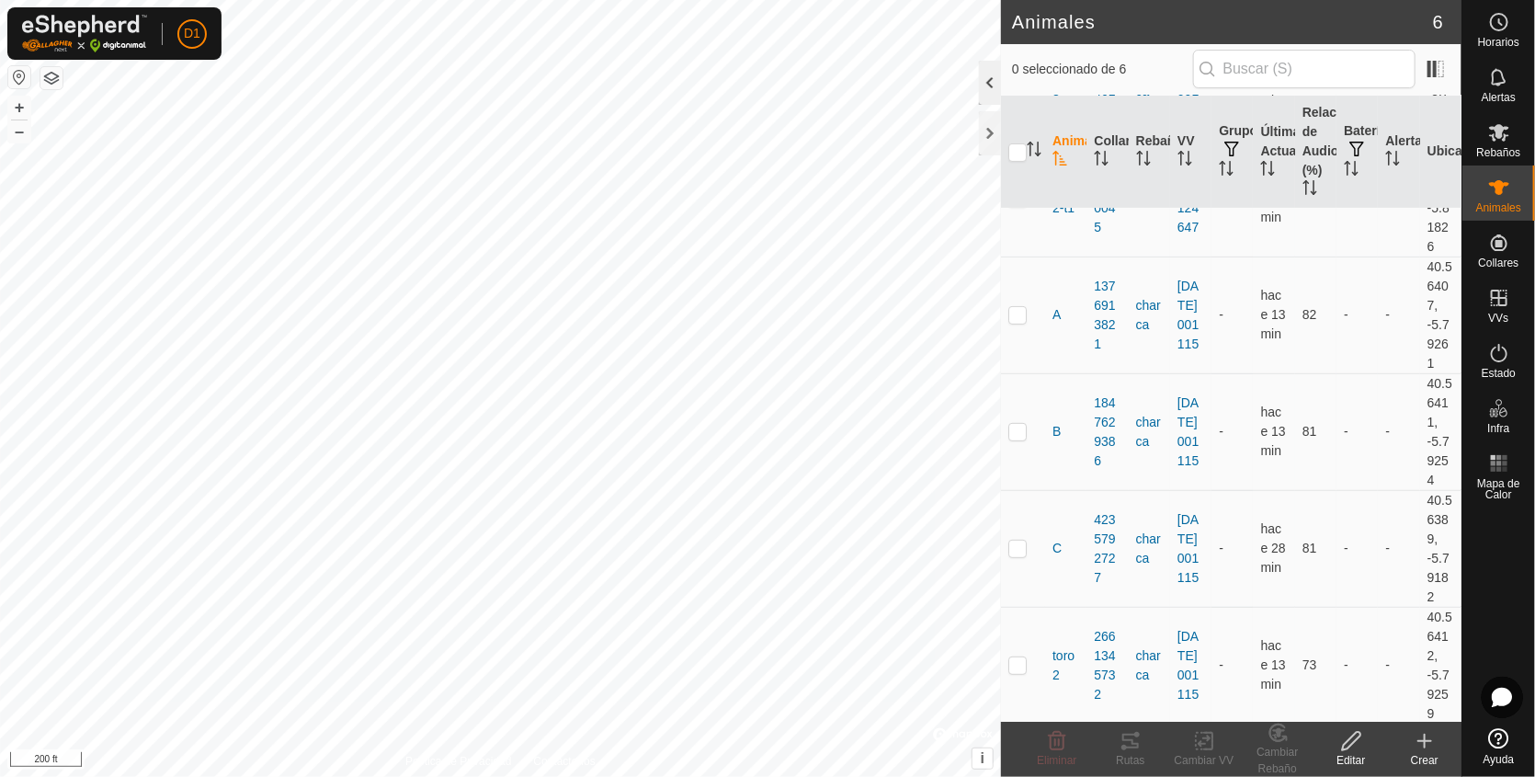
click at [988, 97] on div at bounding box center [990, 83] width 22 height 44
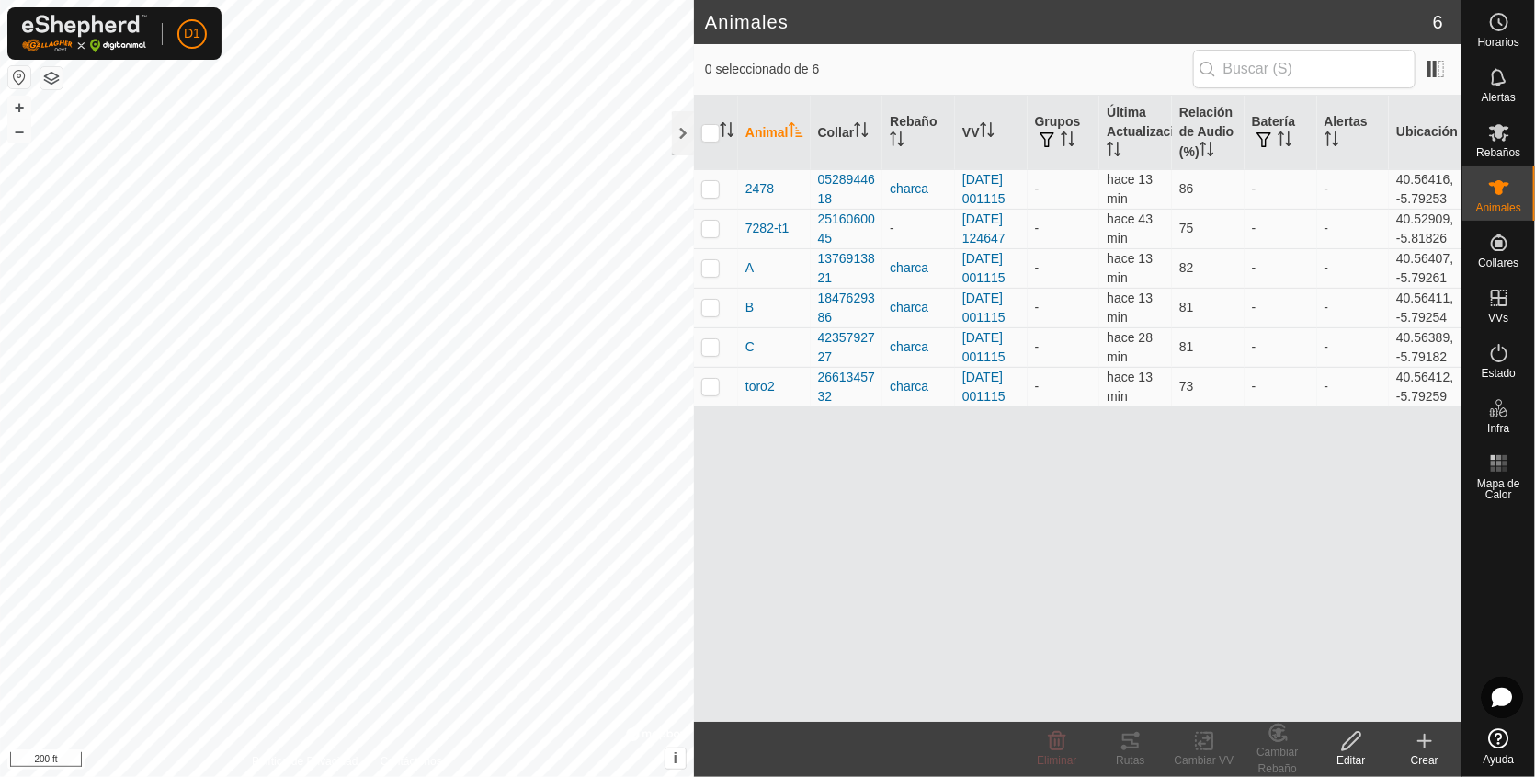
scroll to position [0, 0]
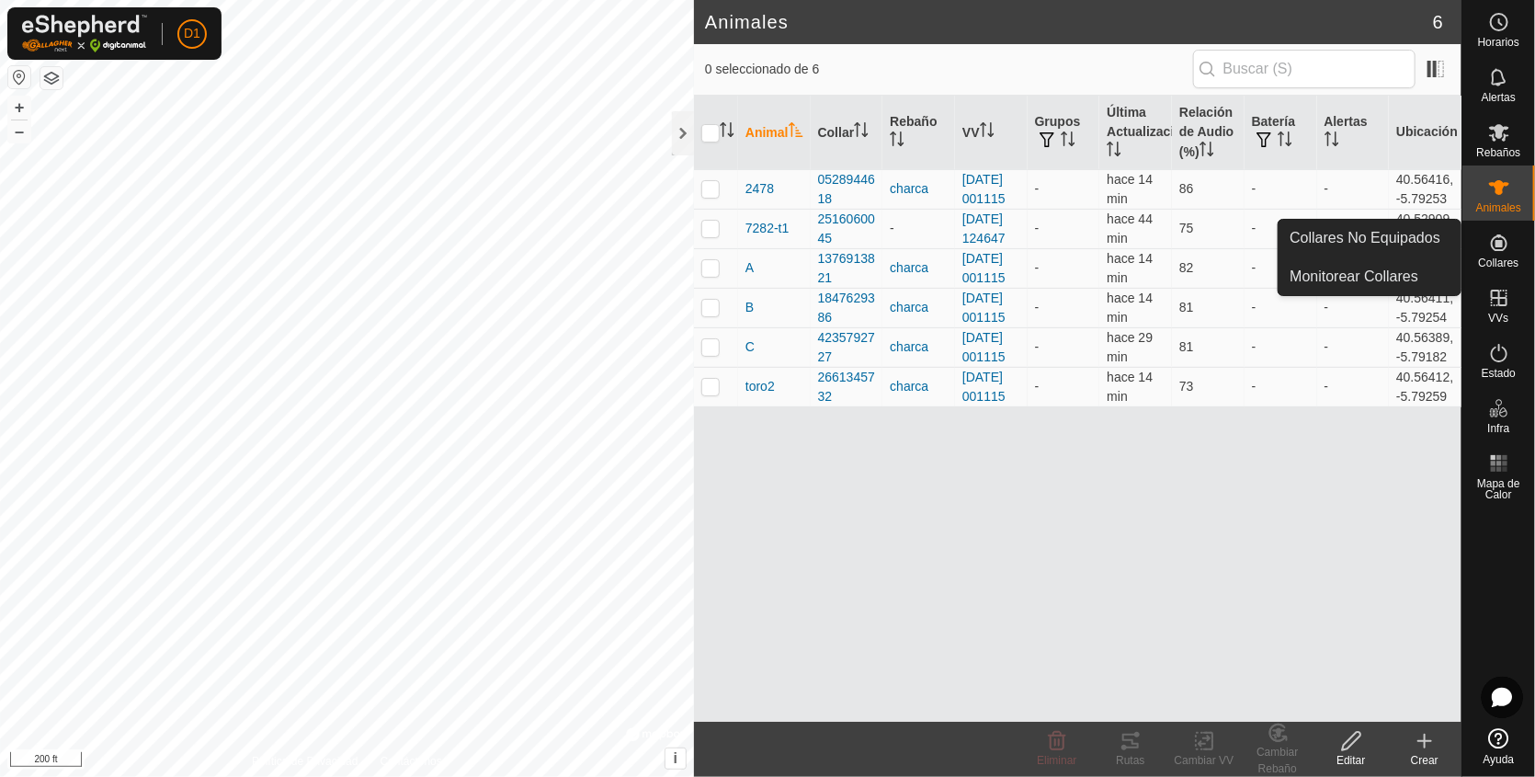
click at [1501, 249] on icon at bounding box center [1499, 242] width 17 height 17
click at [1384, 268] on link "Monitorear Collares" at bounding box center [1369, 276] width 182 height 37
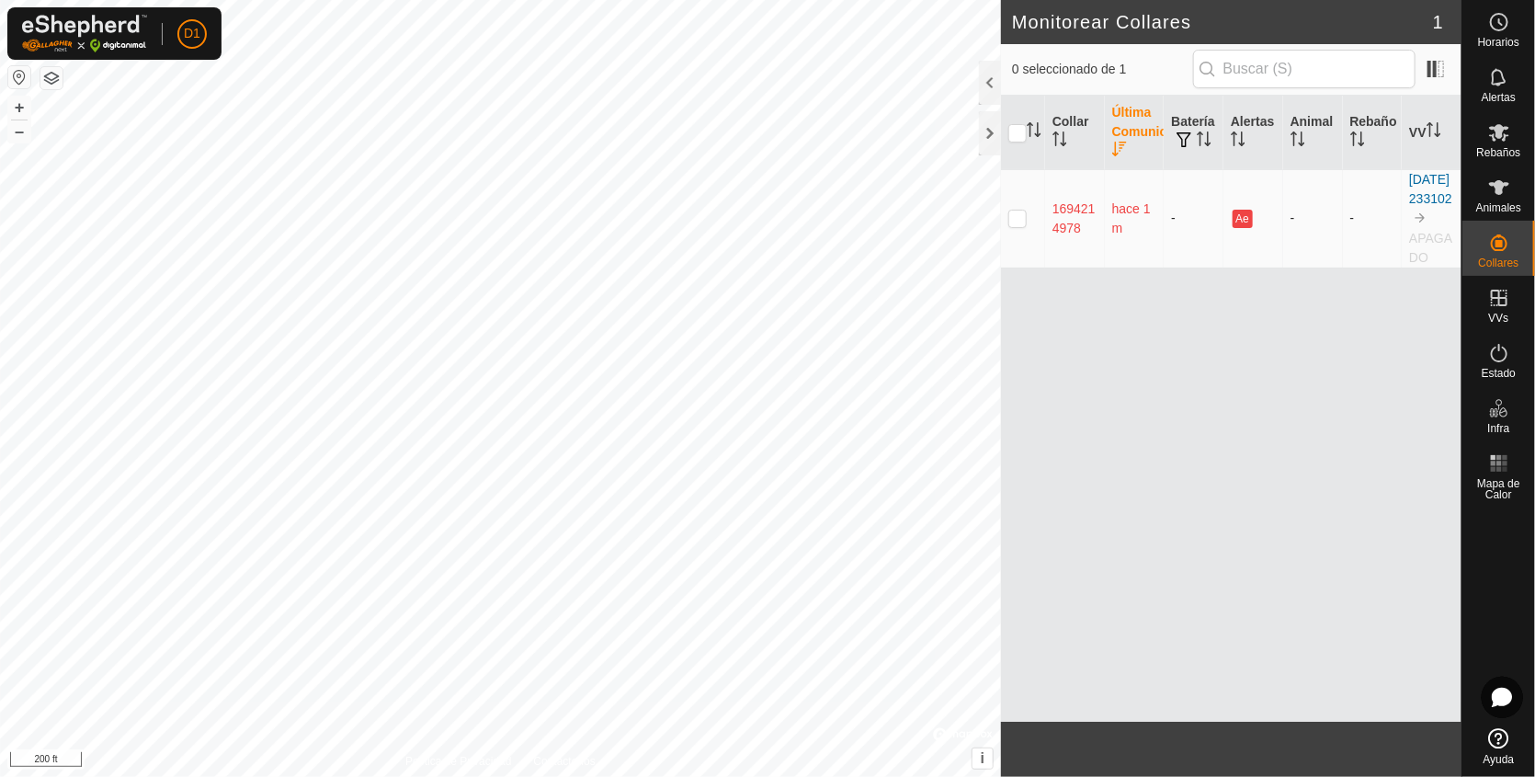
click at [1032, 214] on td at bounding box center [1023, 218] width 44 height 98
checkbox input "true"
click at [1065, 131] on icon "Activar para ordenar" at bounding box center [1059, 138] width 15 height 15
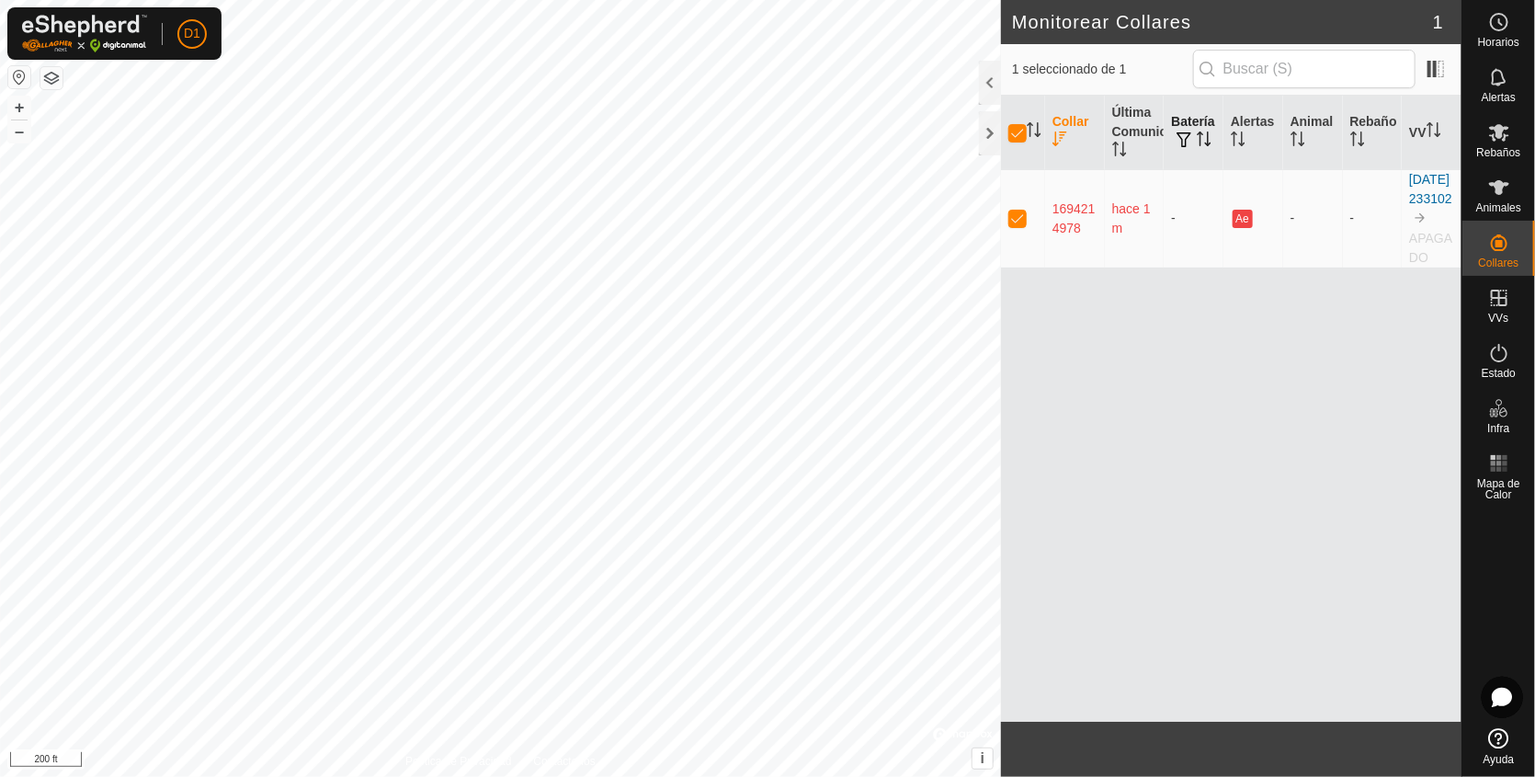
click at [1200, 147] on p-sorticon "Activar para ordenar" at bounding box center [1204, 141] width 15 height 15
click at [1062, 122] on th "Collar" at bounding box center [1075, 133] width 60 height 74
click at [1430, 62] on span at bounding box center [1435, 68] width 29 height 29
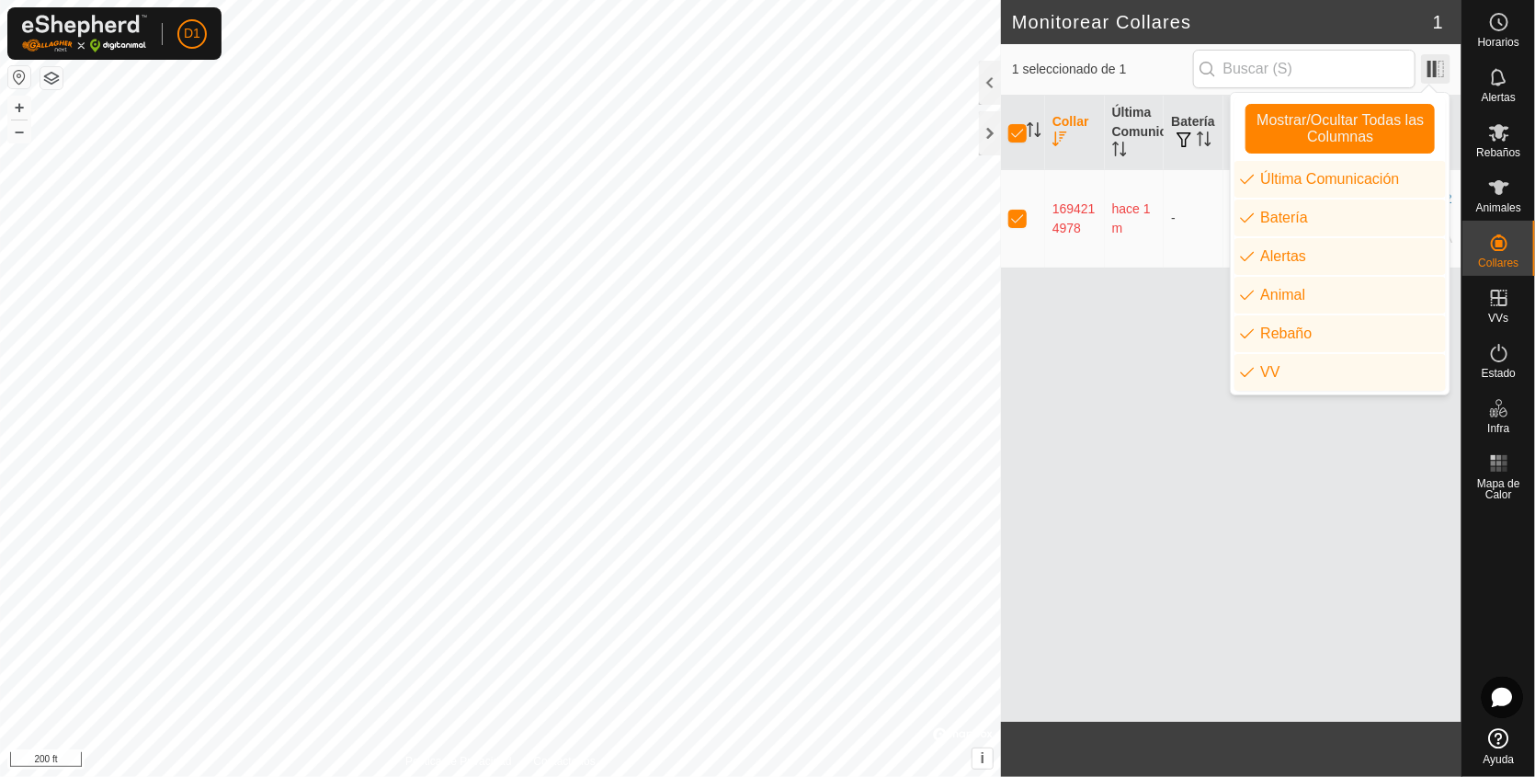
click at [1430, 62] on span at bounding box center [1435, 68] width 29 height 29
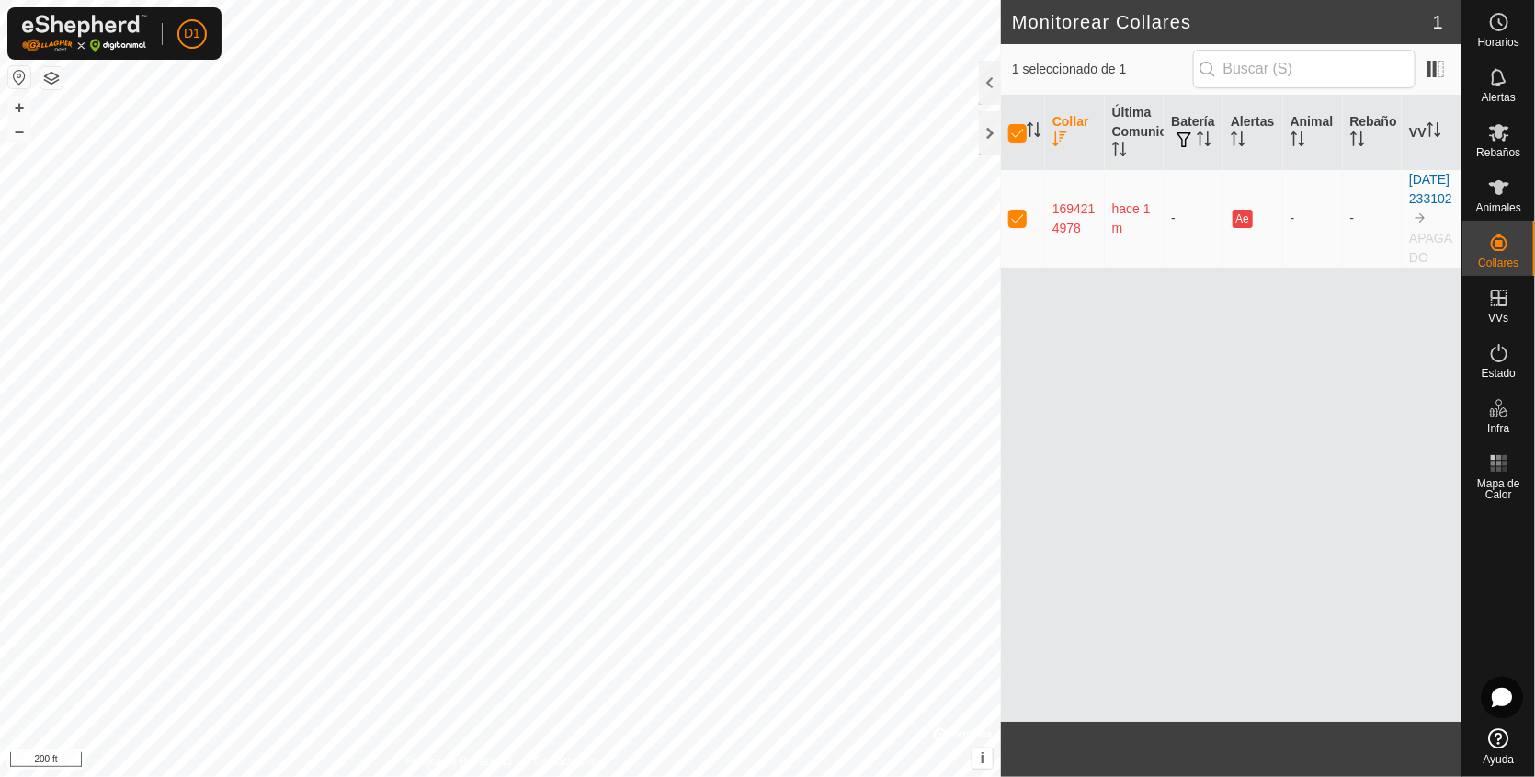
click at [772, 0] on html "D1 Horarios Alertas Rebaños Animales Collares VVs Estado Infra Mapa de Calor Ay…" at bounding box center [767, 388] width 1535 height 777
click at [590, 0] on html "D1 Horarios Alertas Rebaños Animales Collares VVs Estado Infra Mapa de Calor Ay…" at bounding box center [767, 388] width 1535 height 777
click at [1017, 225] on p-checkbox at bounding box center [1017, 217] width 18 height 15
checkbox input "false"
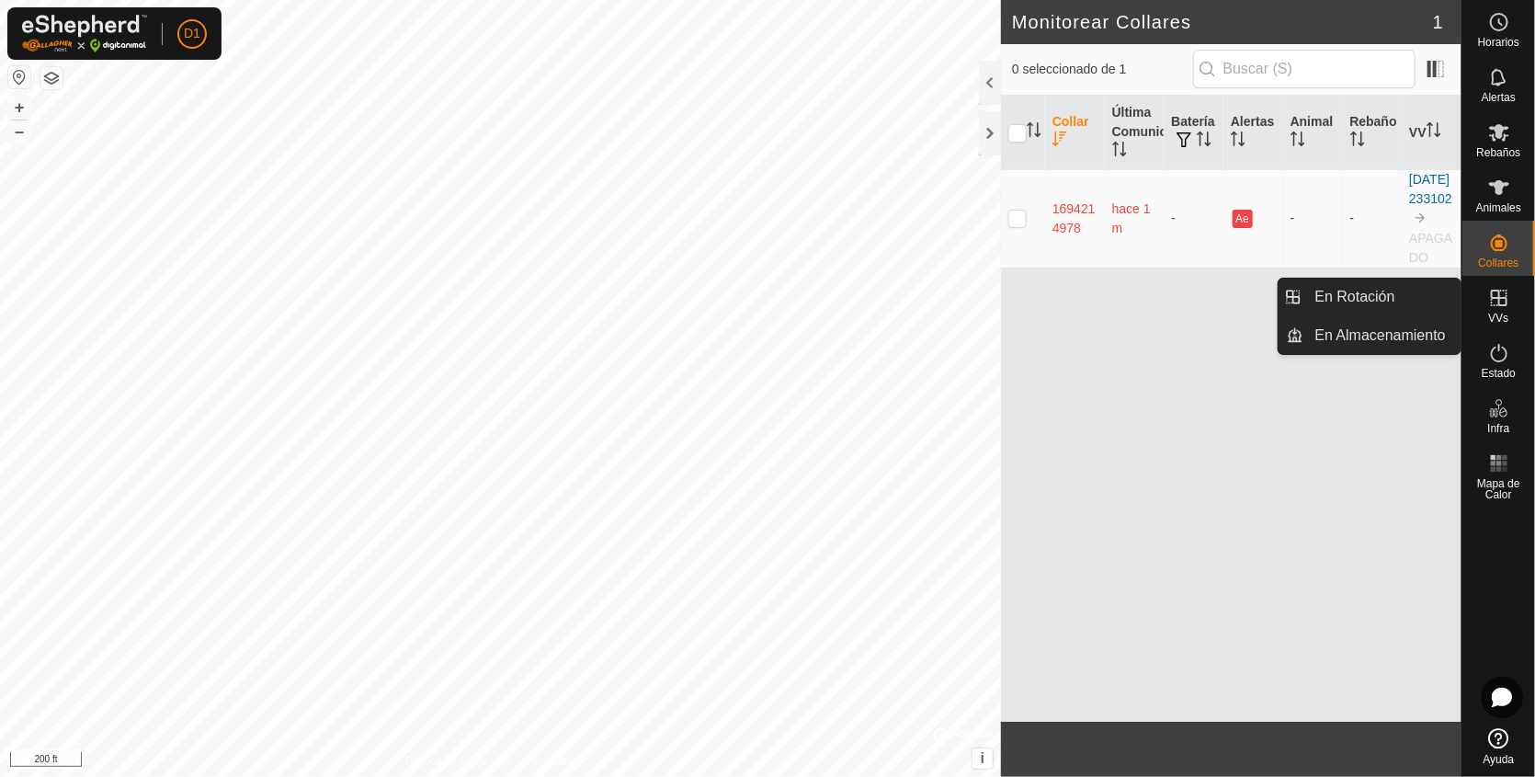
click at [1500, 293] on icon at bounding box center [1499, 298] width 22 height 22
click at [1376, 325] on link "En Almacenamiento" at bounding box center [1382, 335] width 157 height 37
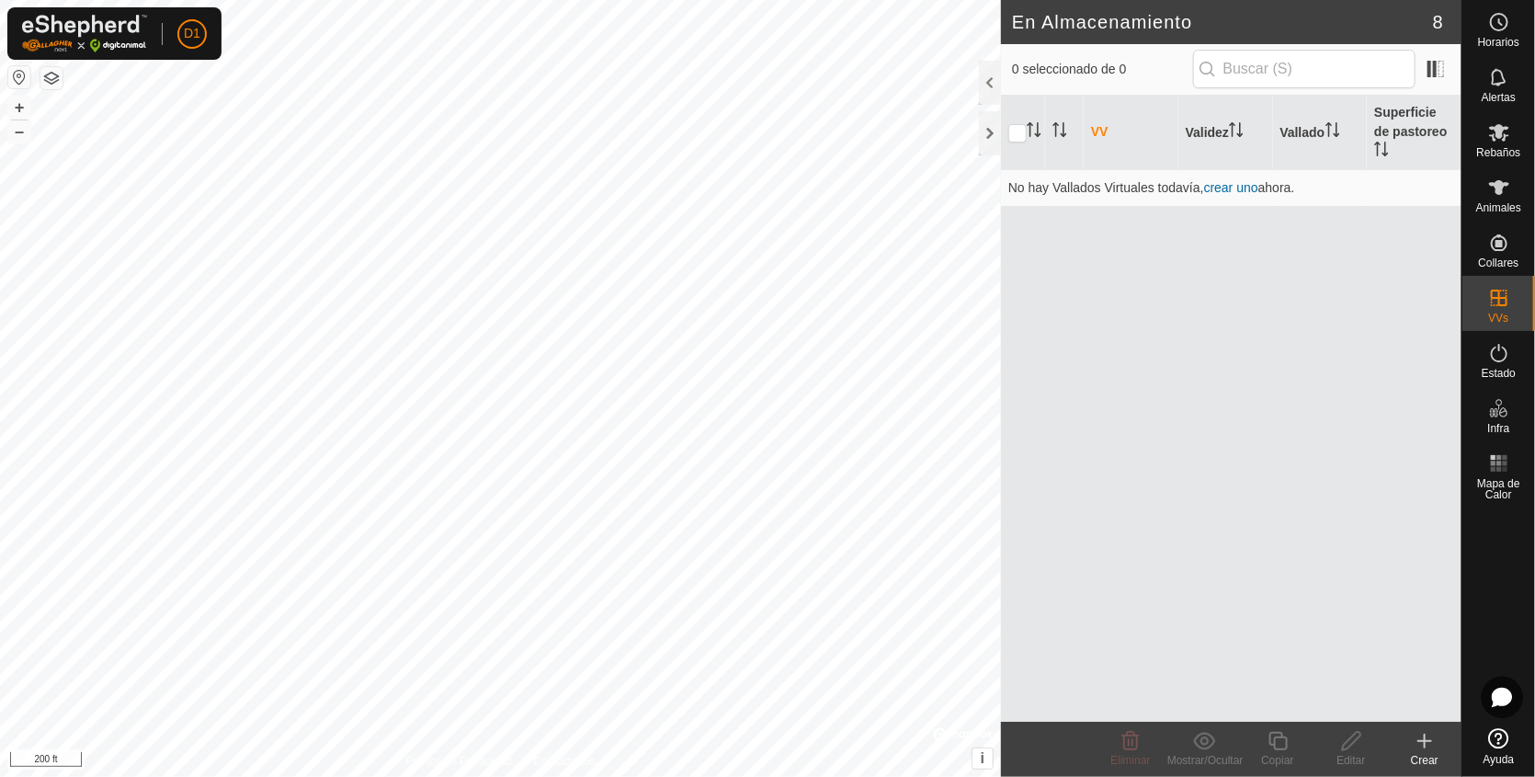
click at [1426, 741] on icon at bounding box center [1424, 741] width 13 height 0
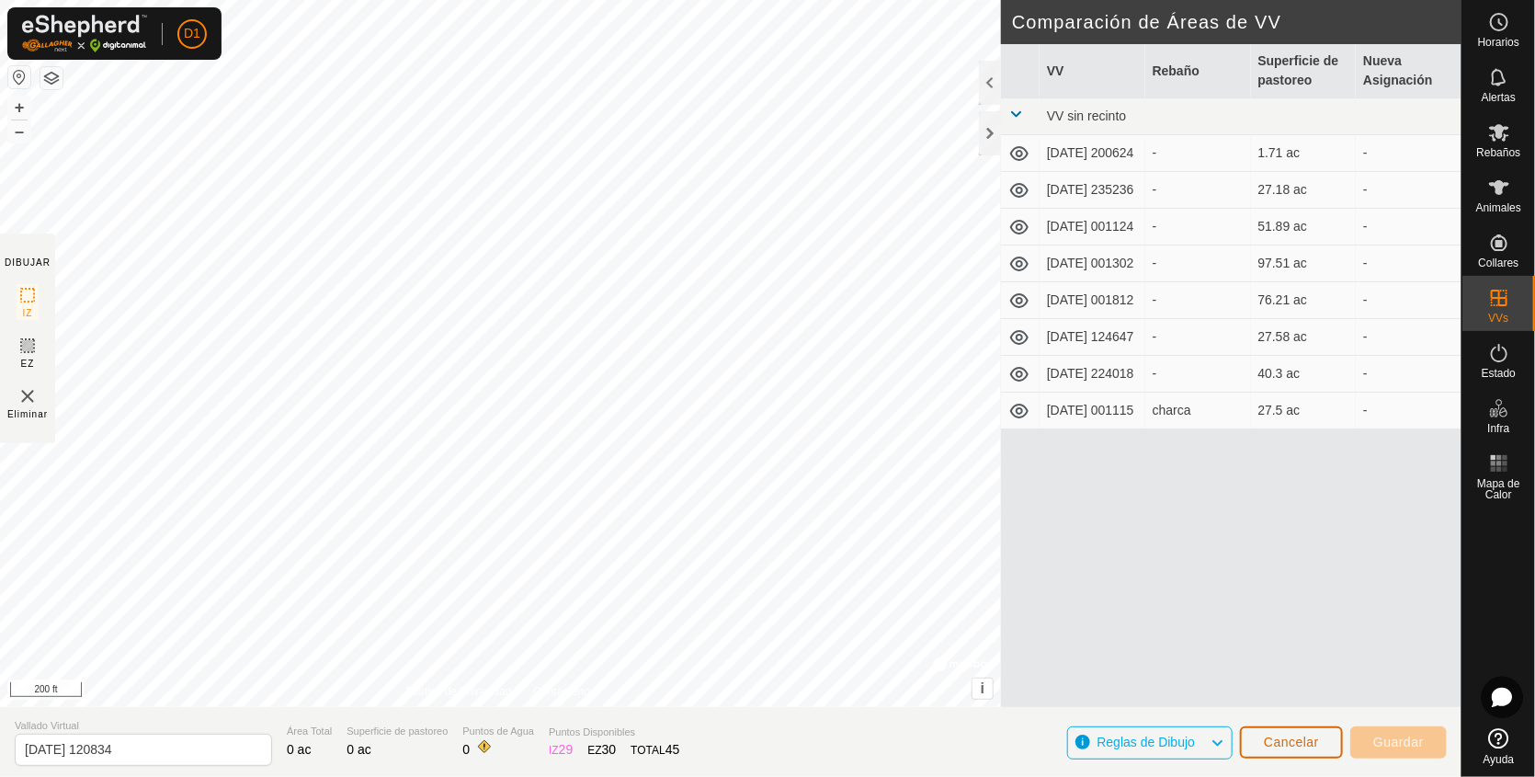
click at [1301, 731] on button "Cancelar" at bounding box center [1291, 742] width 103 height 32
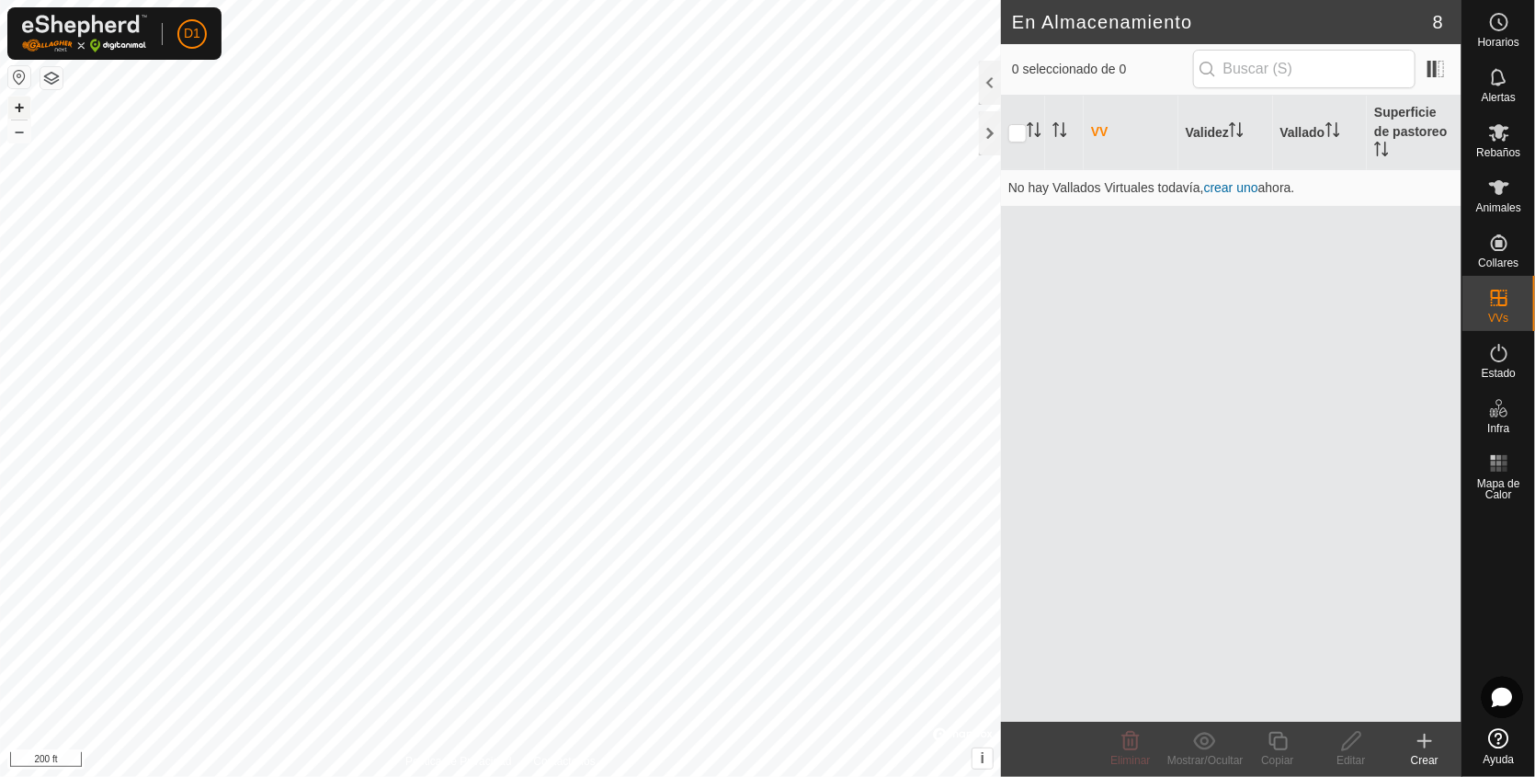
click at [22, 102] on button "+" at bounding box center [19, 108] width 22 height 22
click at [1426, 735] on icon at bounding box center [1425, 741] width 22 height 22
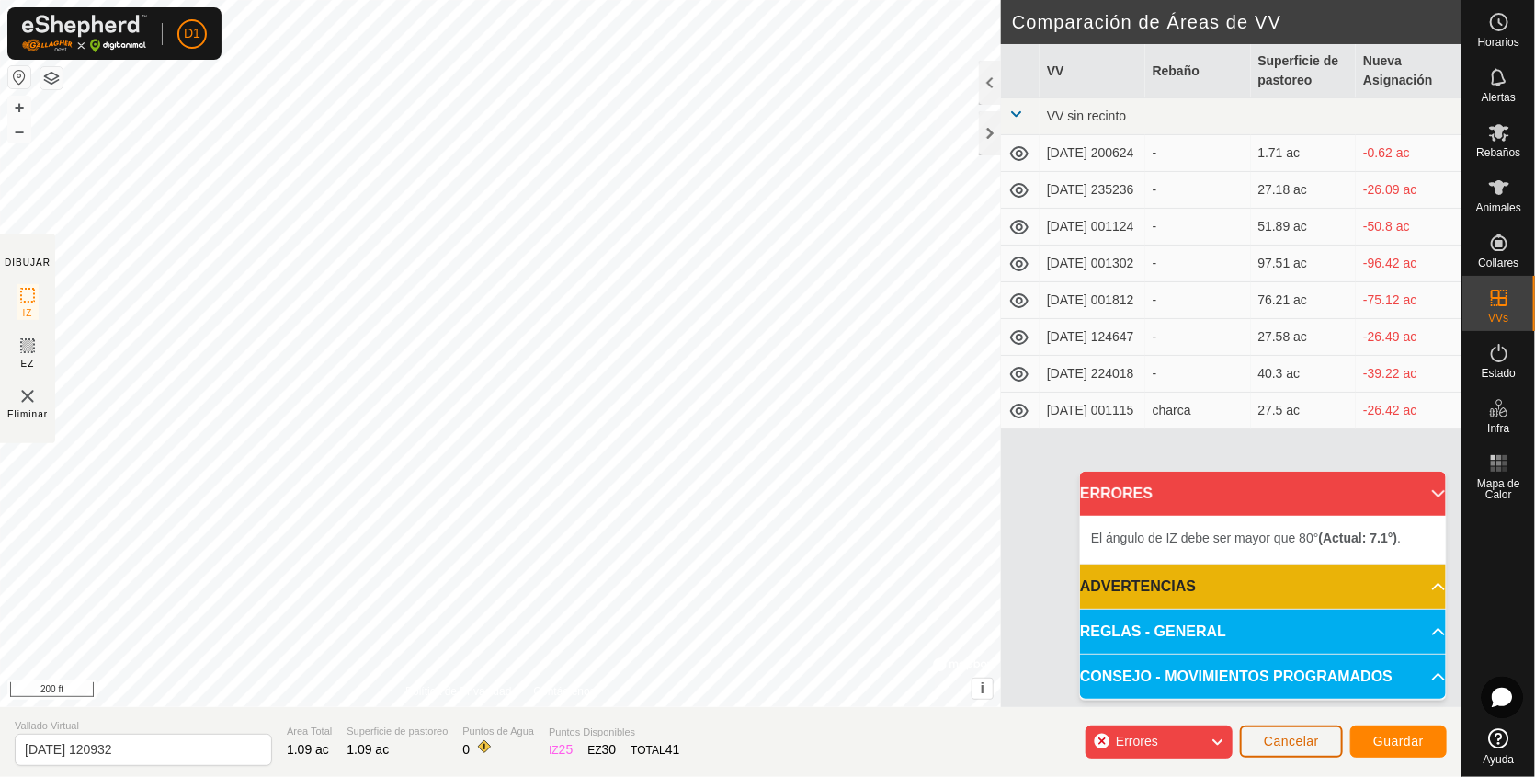
click at [1286, 742] on span "Cancelar" at bounding box center [1291, 740] width 55 height 15
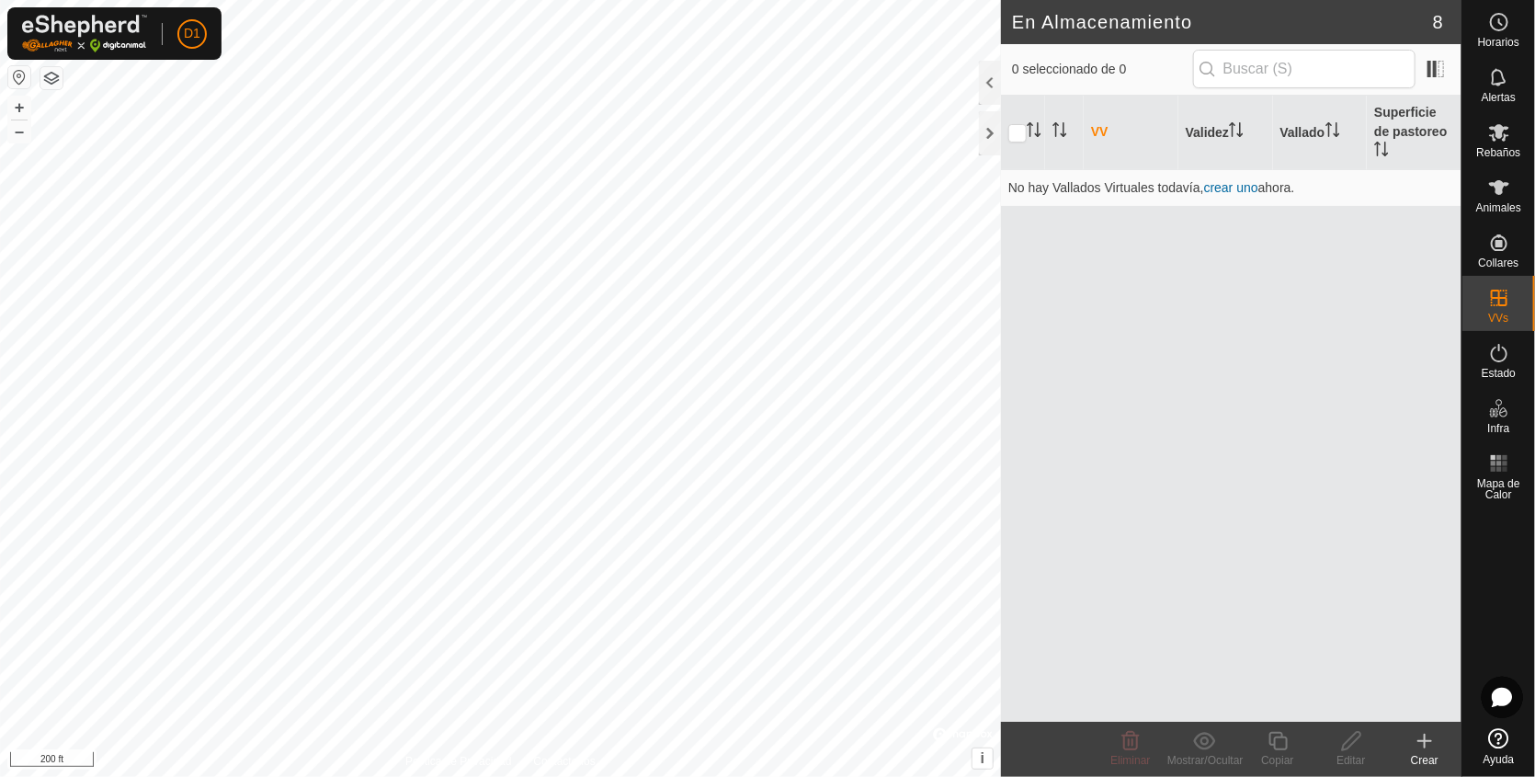
click at [1425, 738] on icon at bounding box center [1425, 740] width 0 height 13
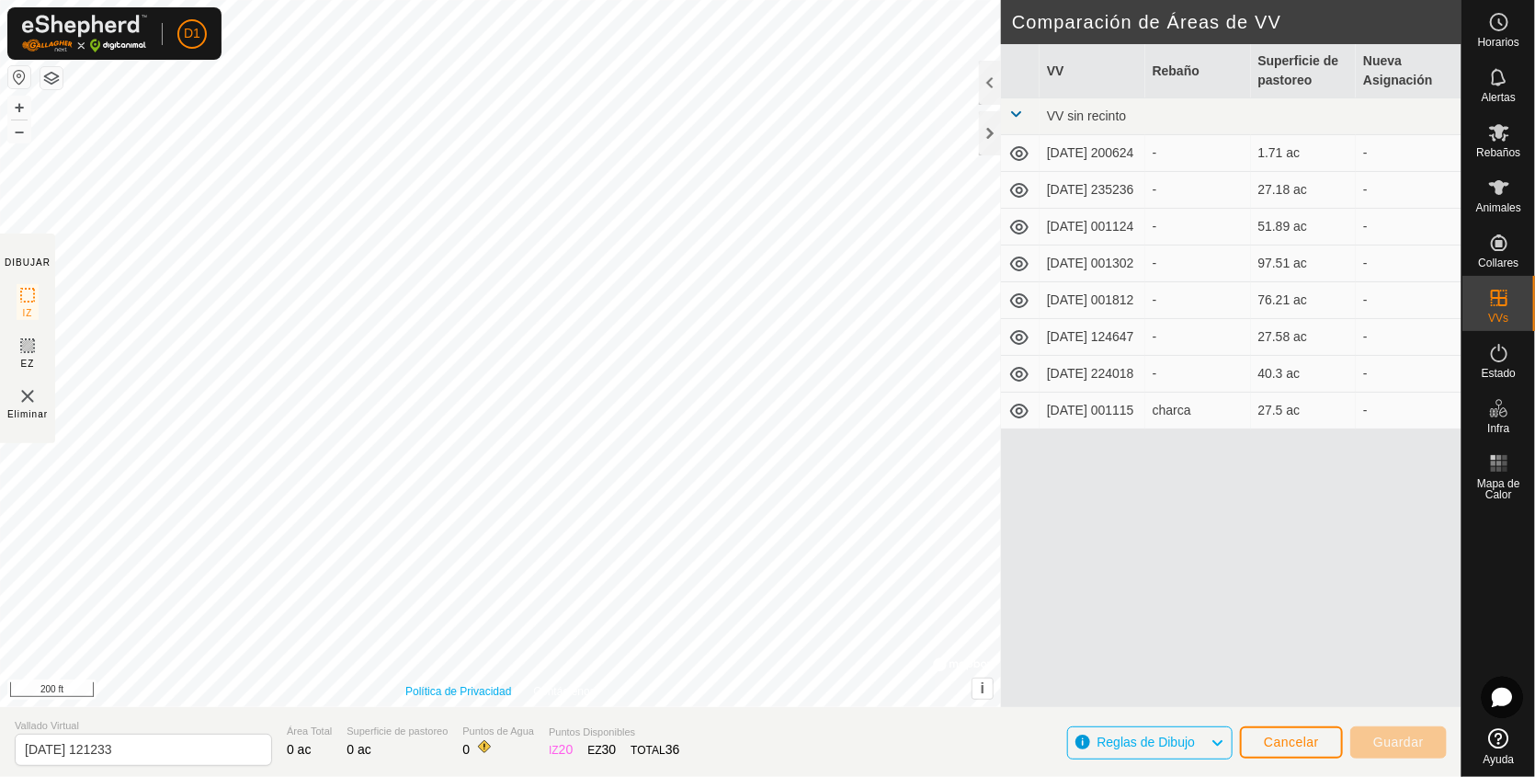
click at [509, 696] on link "Política de Privacidad" at bounding box center [458, 691] width 106 height 17
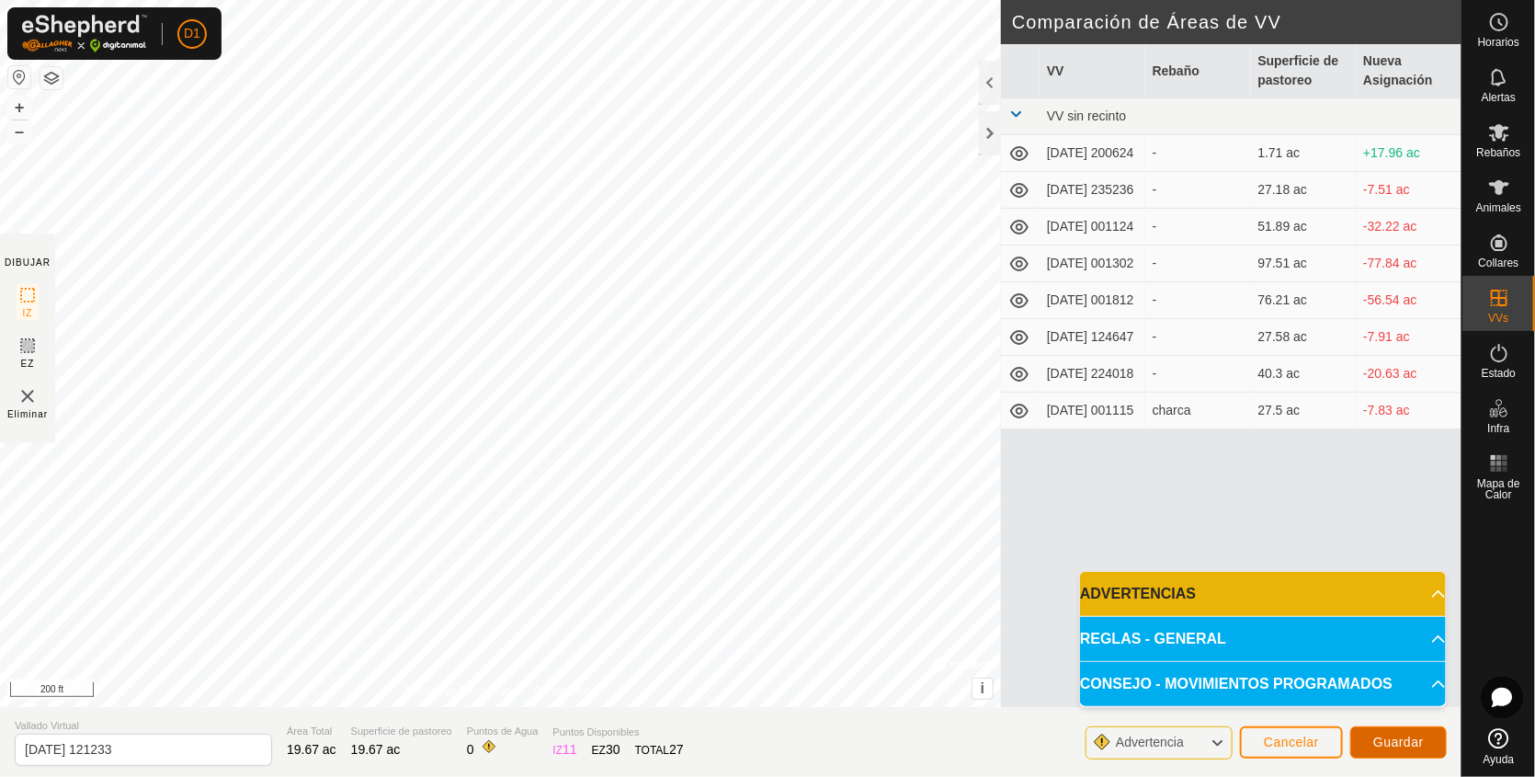
click at [1400, 742] on span "Guardar" at bounding box center [1398, 741] width 51 height 15
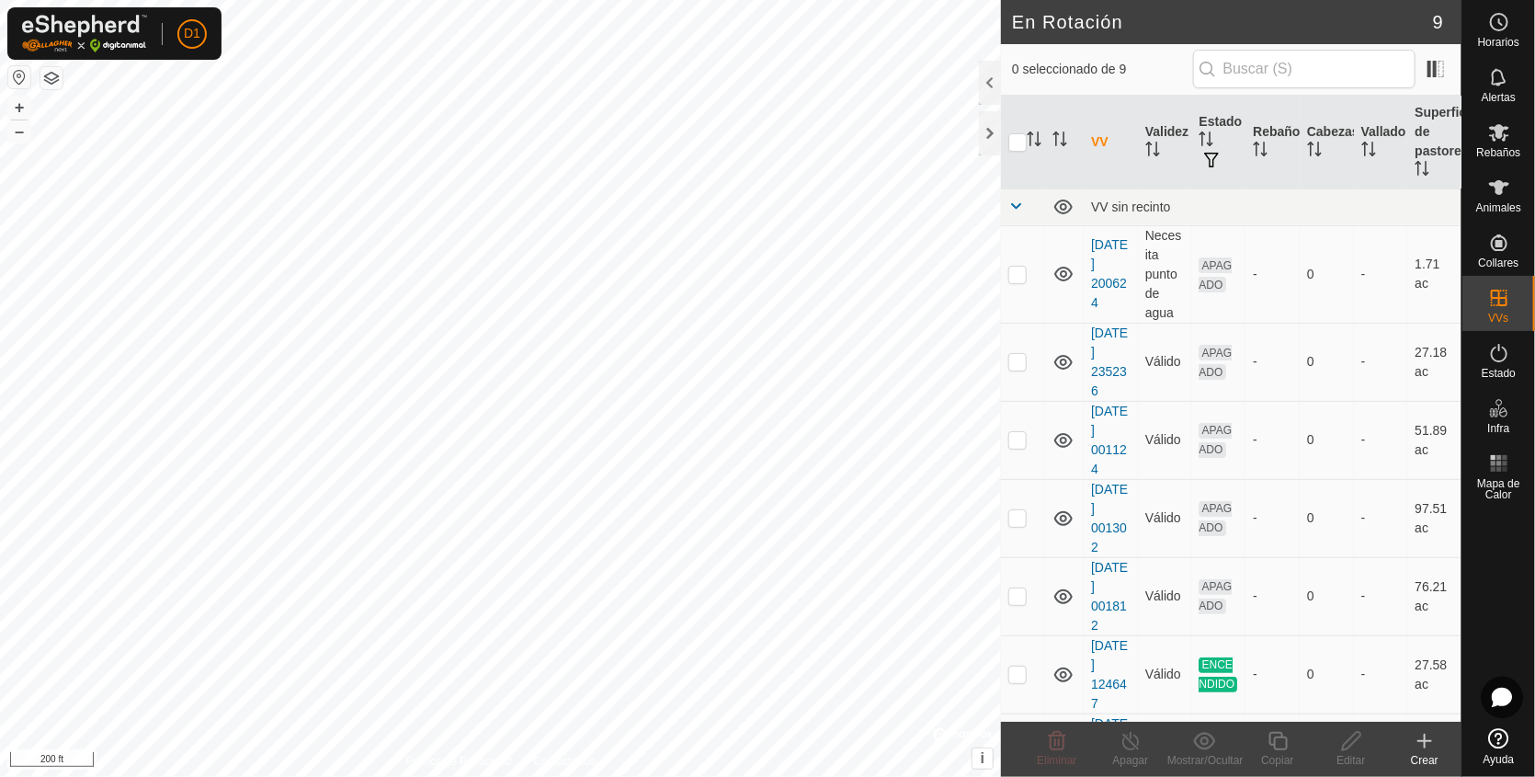
checkbox input "true"
click at [1352, 735] on icon at bounding box center [1351, 741] width 18 height 18
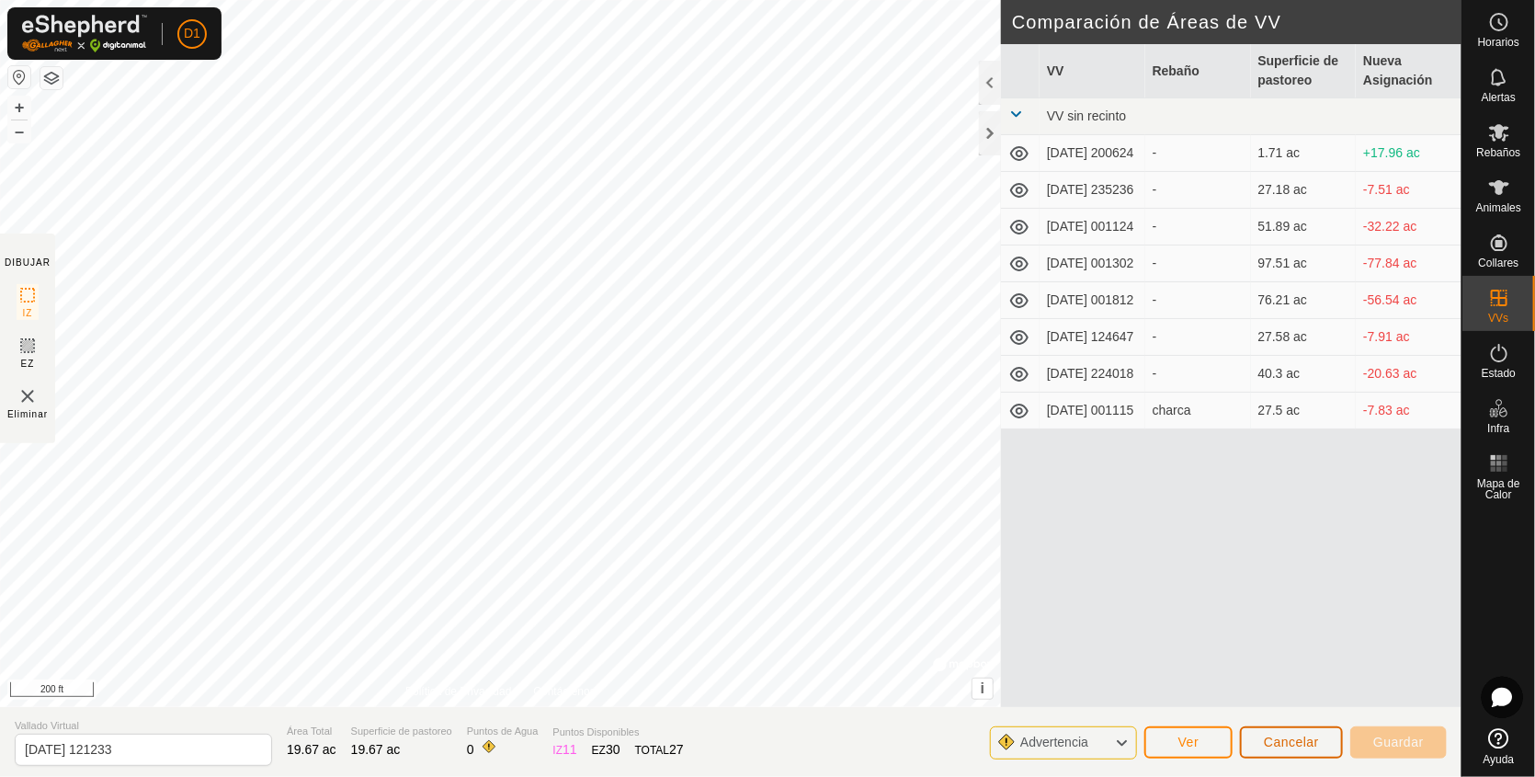
click at [1286, 746] on span "Cancelar" at bounding box center [1291, 741] width 55 height 15
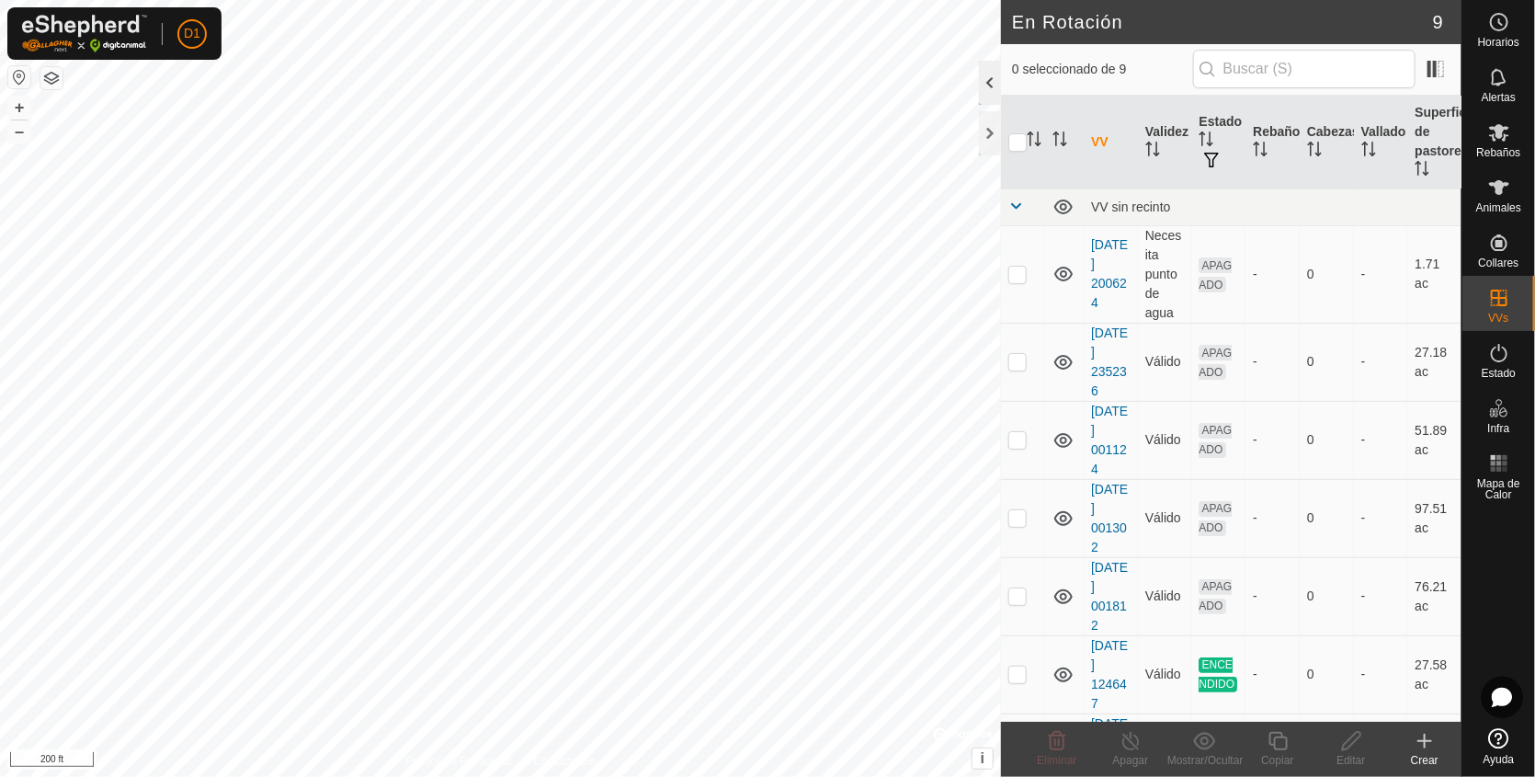
click at [993, 85] on div at bounding box center [990, 83] width 22 height 44
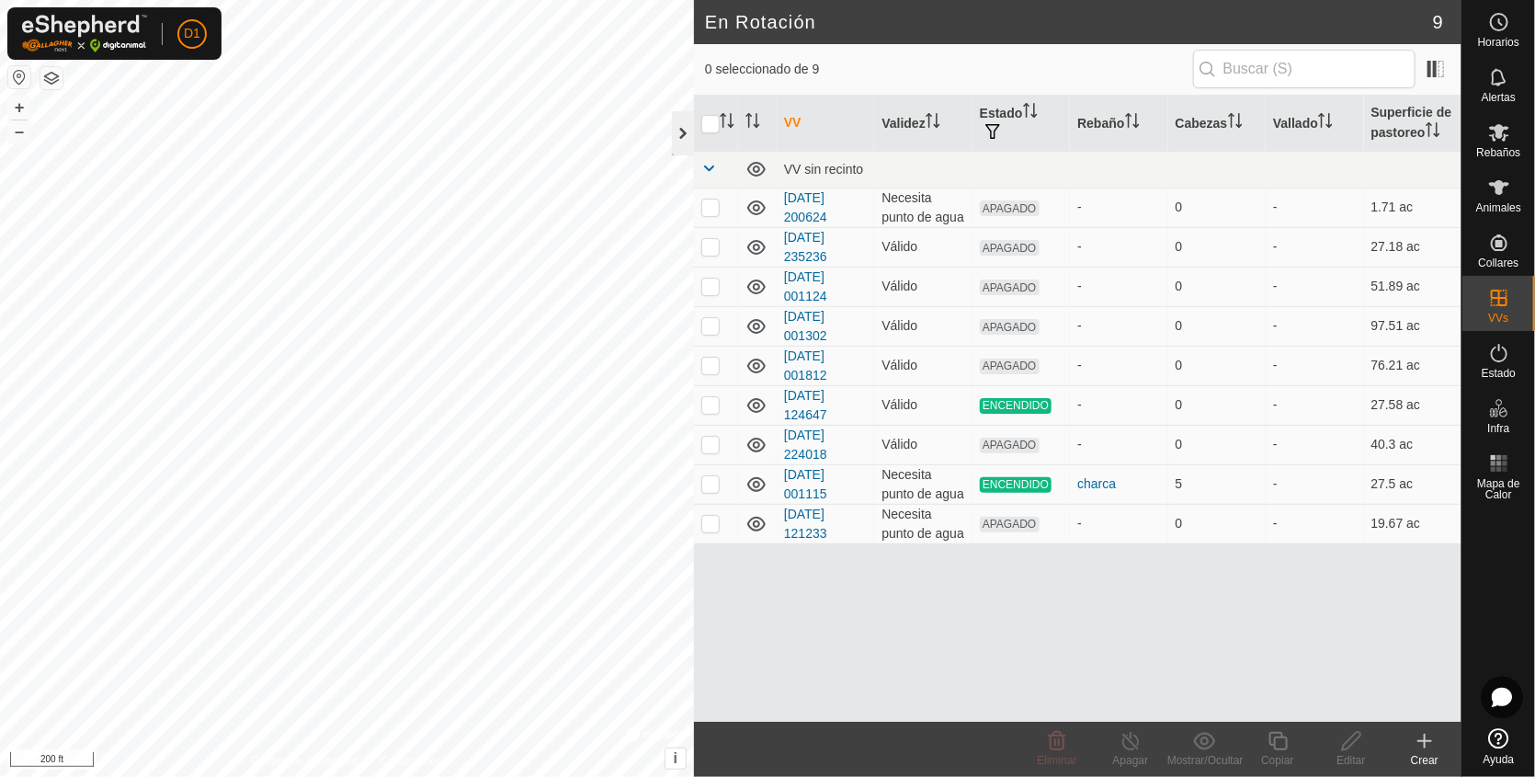
click at [678, 124] on div at bounding box center [683, 133] width 22 height 44
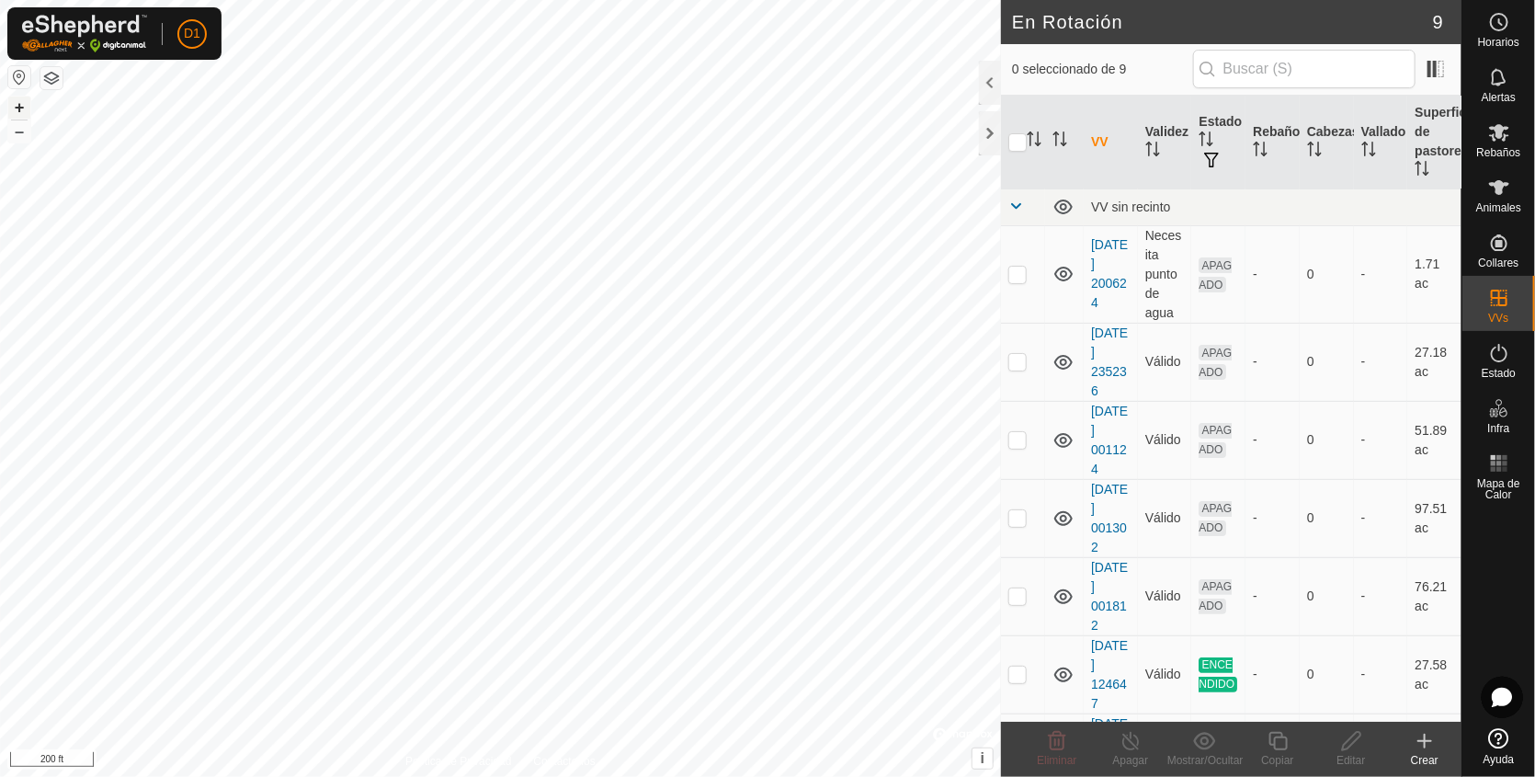
click at [20, 102] on button "+" at bounding box center [19, 108] width 22 height 22
click at [17, 103] on button "+" at bounding box center [19, 108] width 22 height 22
click at [1005, 776] on html "D1 Horarios Alertas Rebaños Animales Collares VVs Estado Infra Mapa de Calor Ay…" at bounding box center [767, 388] width 1535 height 777
click at [263, 0] on html "D1 Horarios Alertas Rebaños Animales Collares VVs Estado Infra Mapa de Calor Ay…" at bounding box center [767, 388] width 1535 height 777
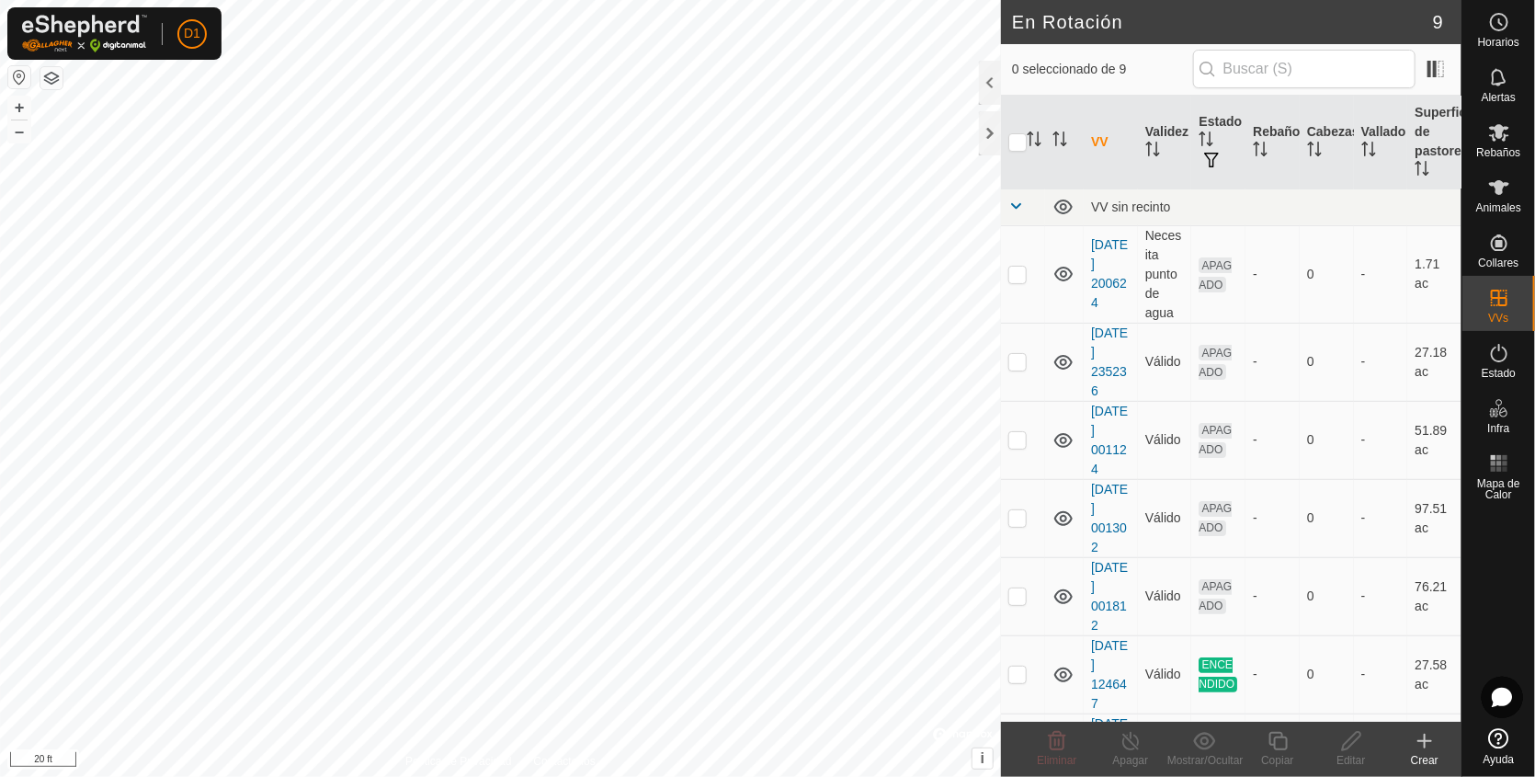
click at [601, 776] on html "D1 Horarios Alertas Rebaños Animales Collares VVs Estado Infra Mapa de Calor Ay…" at bounding box center [767, 388] width 1535 height 777
